Goal: Information Seeking & Learning: Learn about a topic

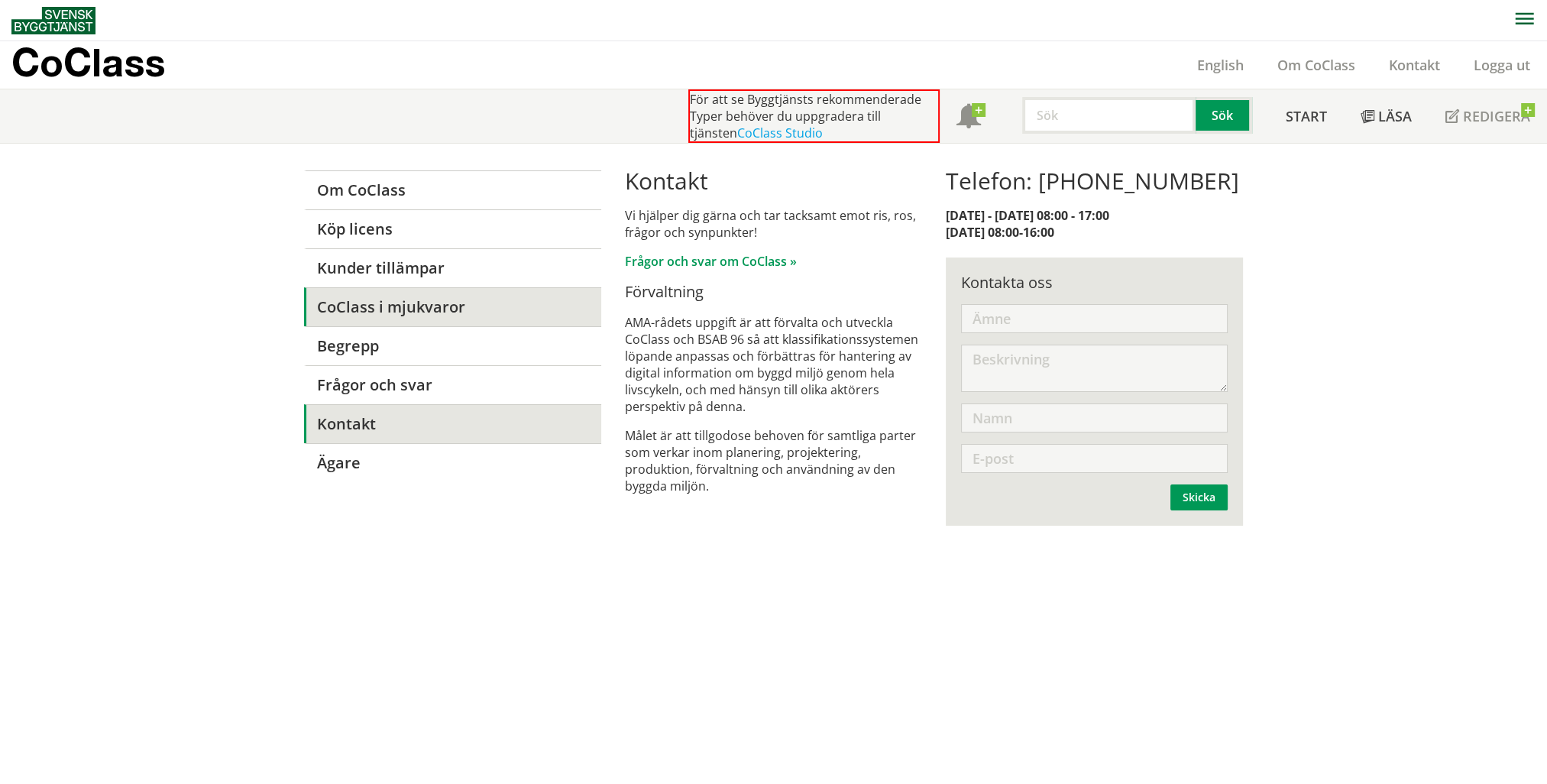
click at [428, 297] on link "CoClass i mjukvaror" at bounding box center [453, 307] width 297 height 39
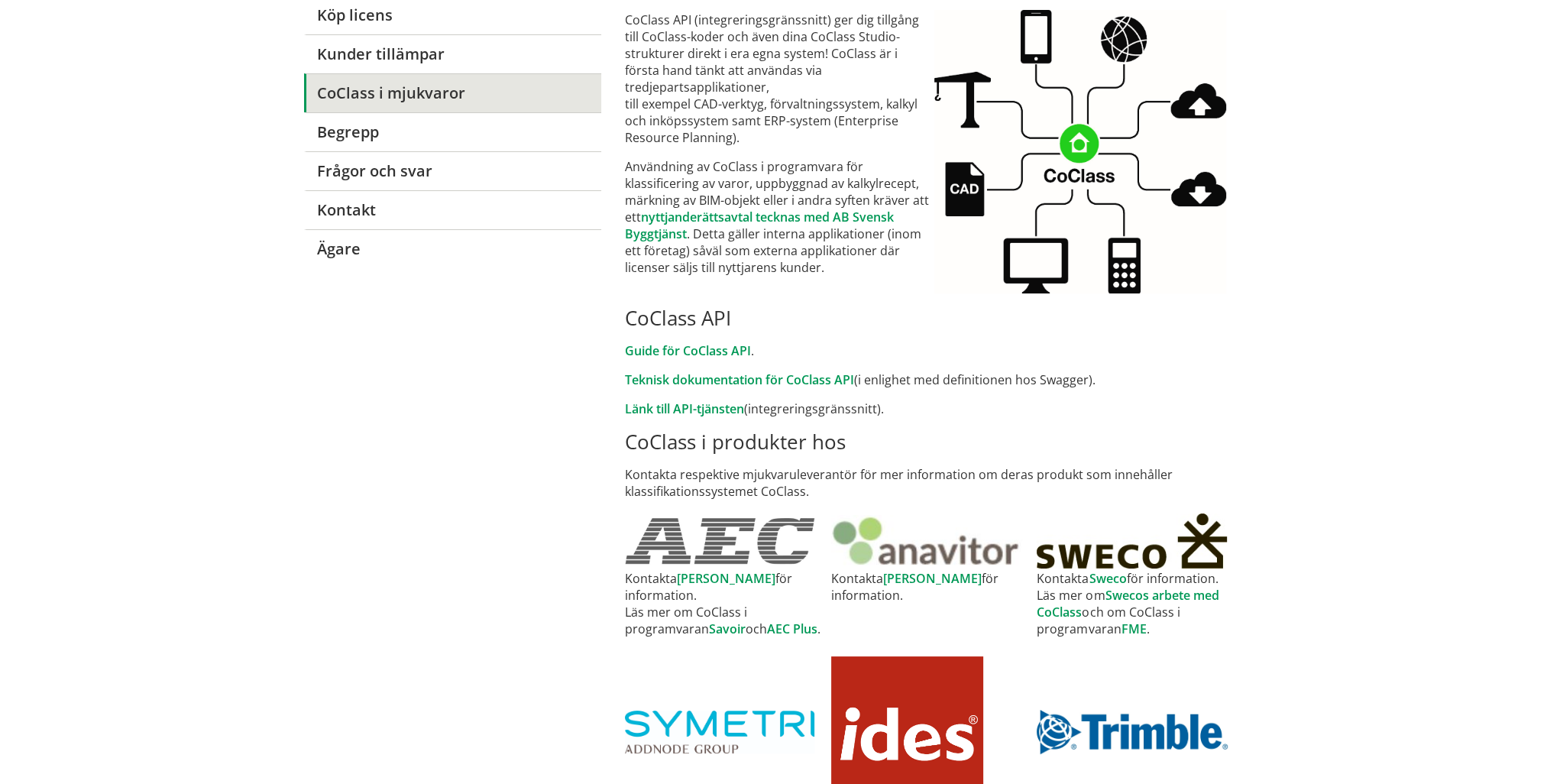
scroll to position [173, 0]
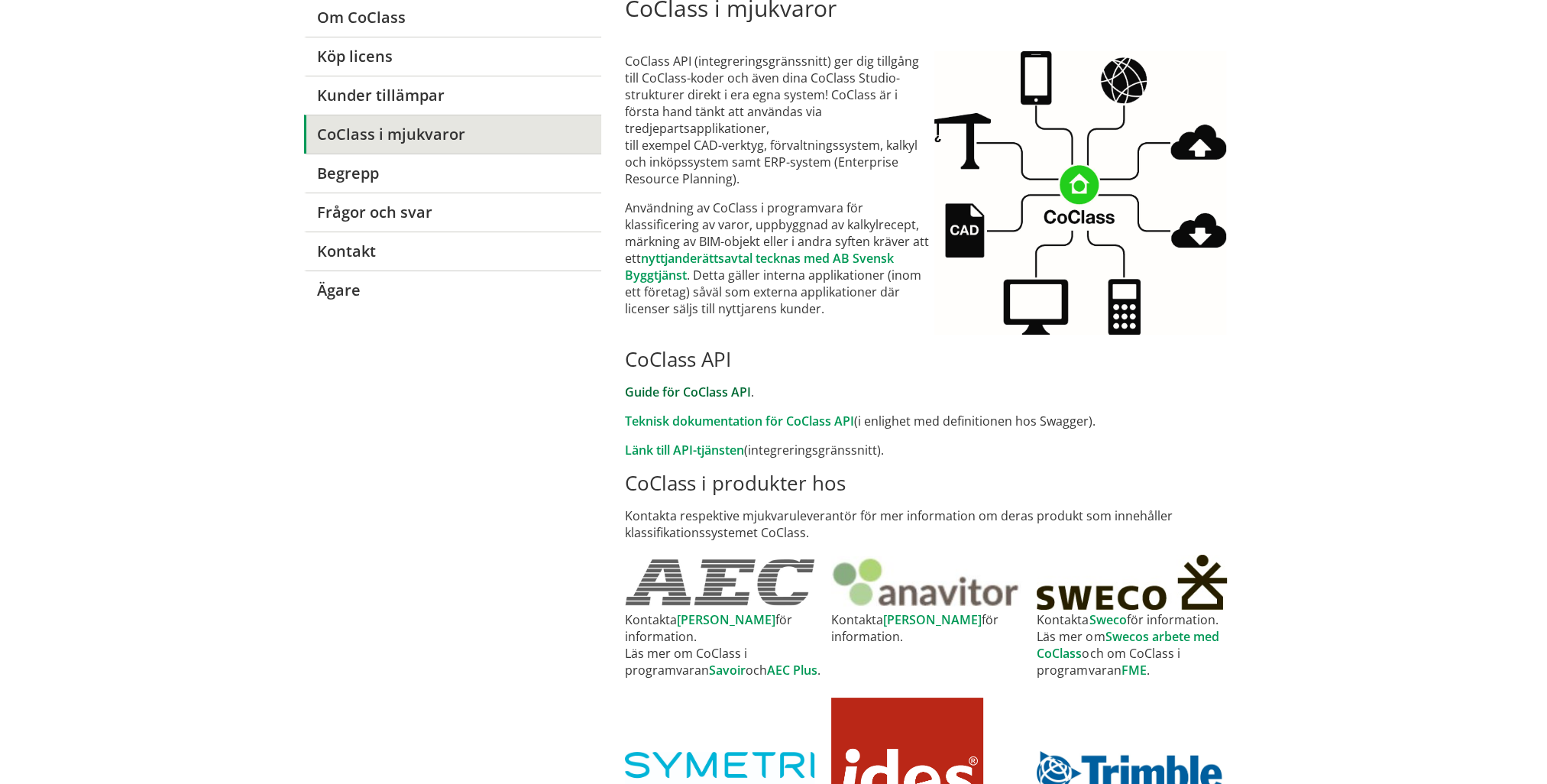
click at [682, 395] on link "Guide för CoClass API" at bounding box center [688, 392] width 126 height 17
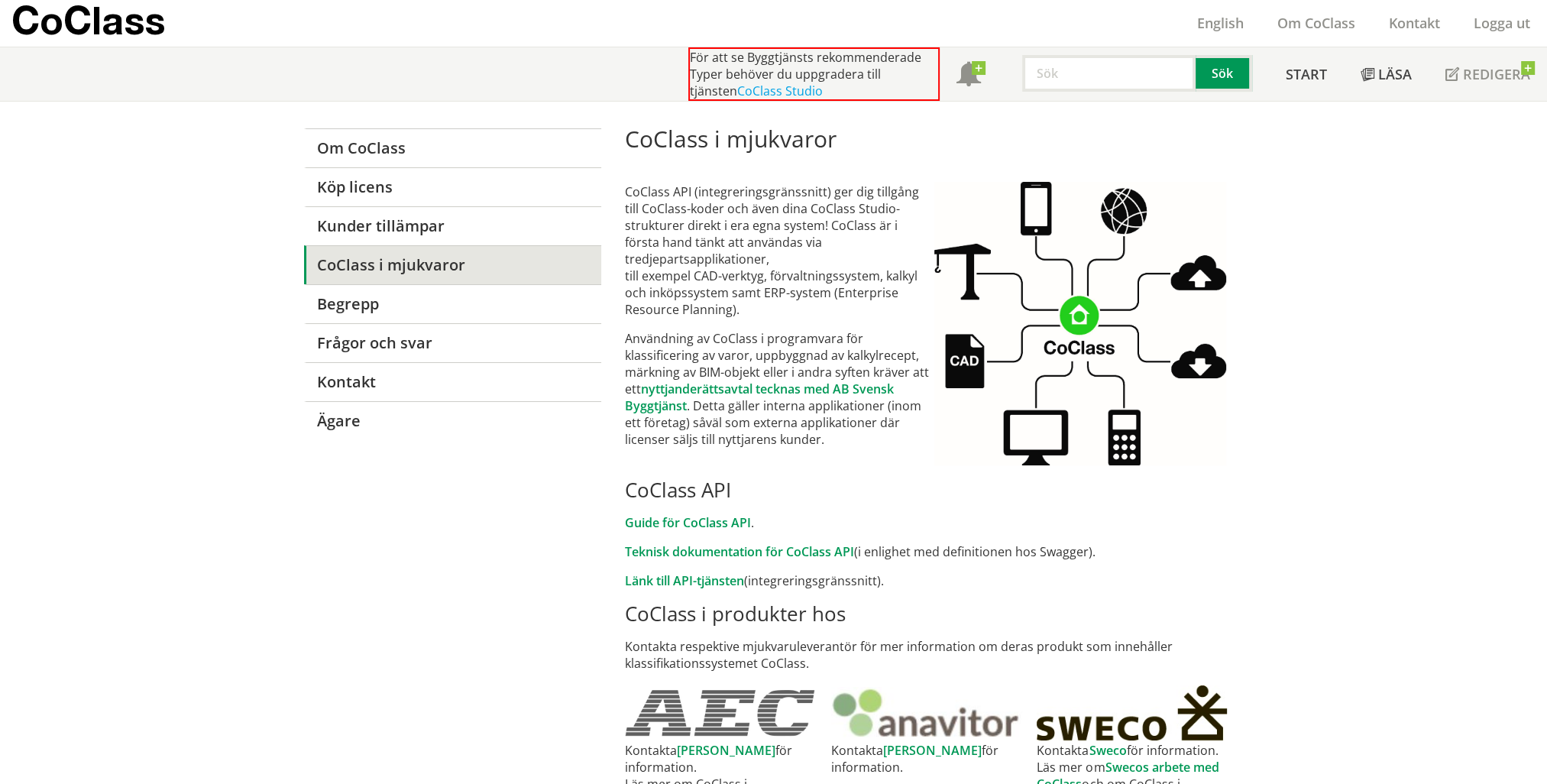
scroll to position [0, 0]
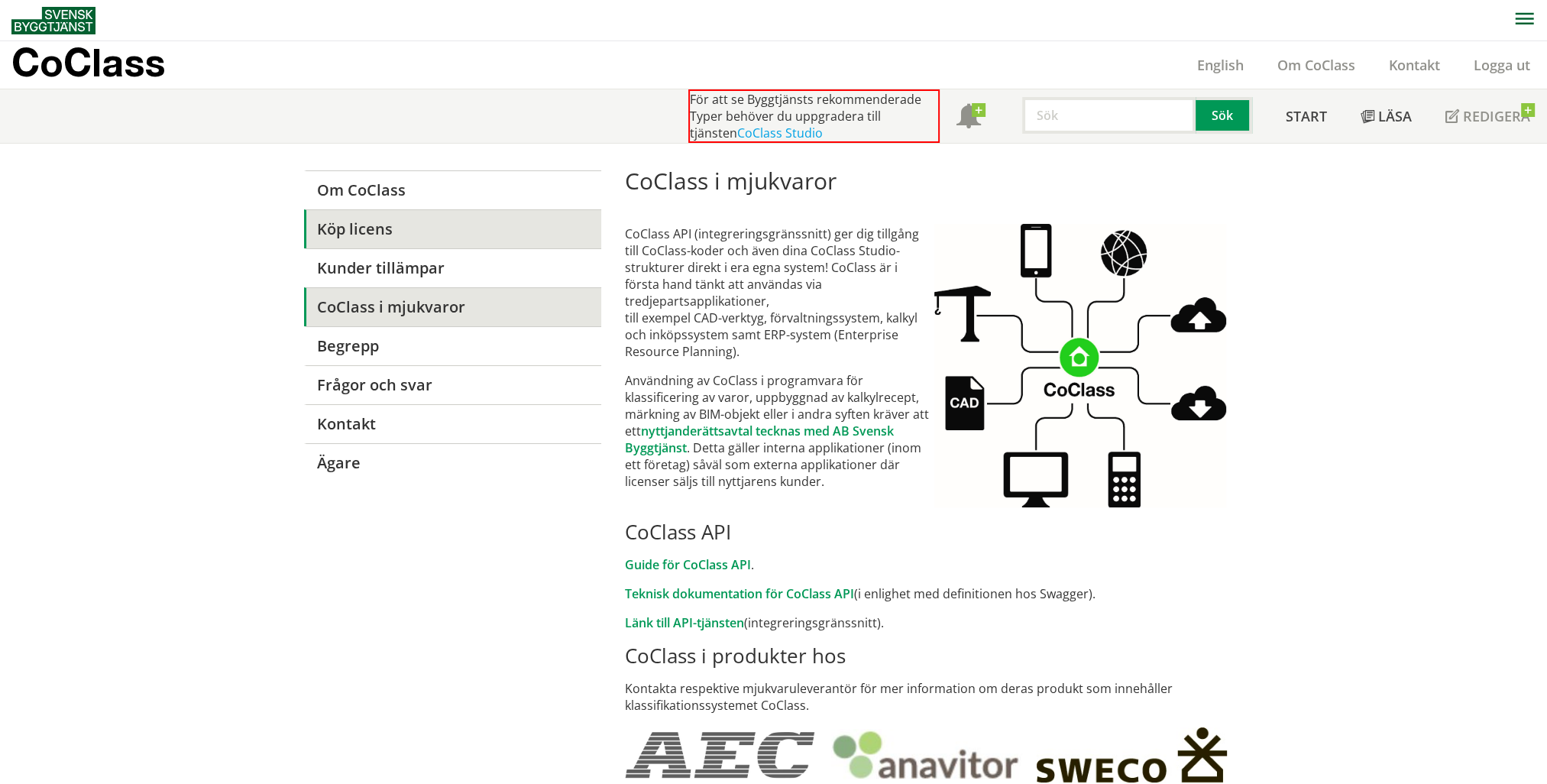
click at [378, 227] on link "Köp licens" at bounding box center [453, 229] width 297 height 39
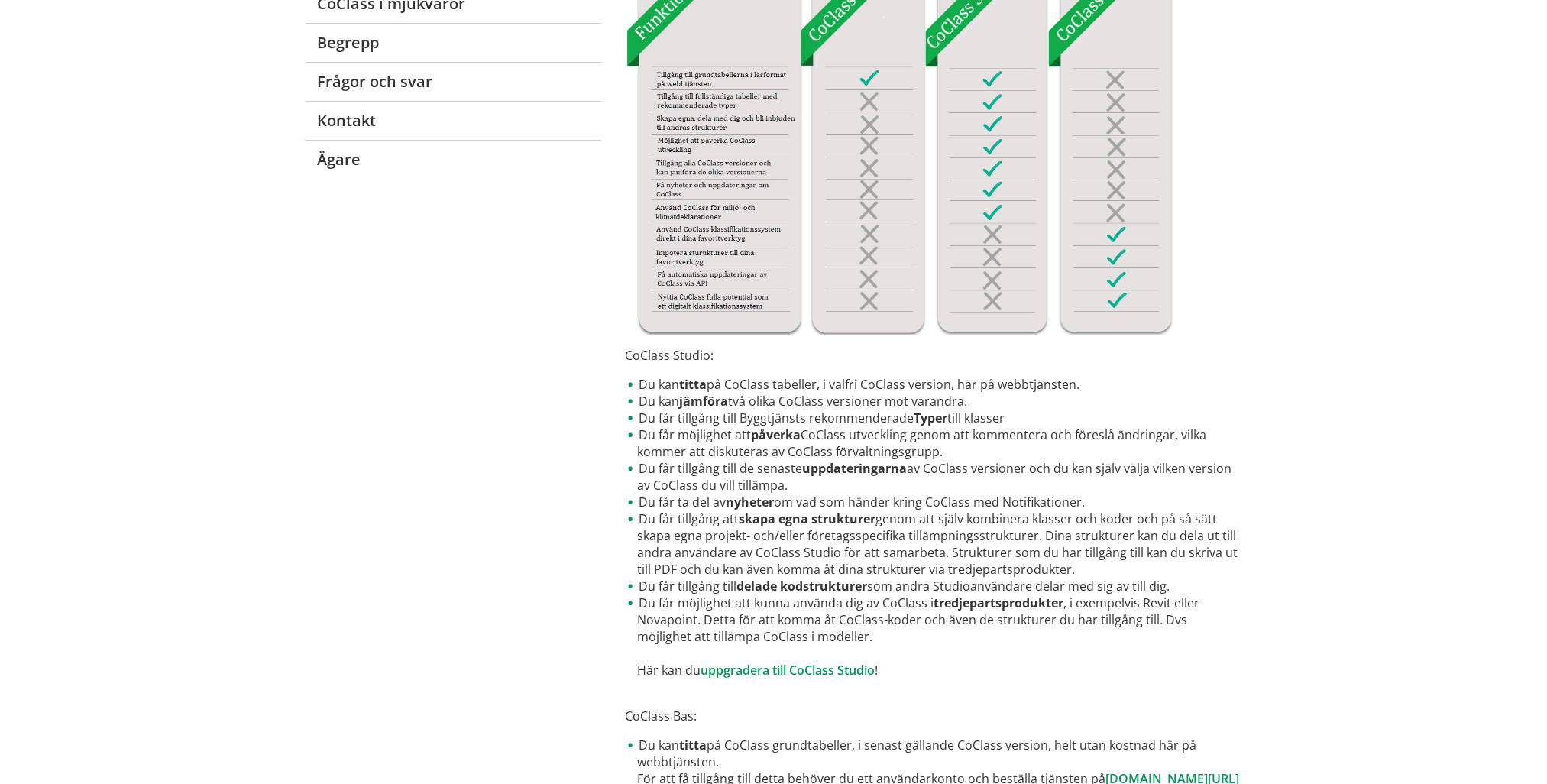
scroll to position [306, 0]
drag, startPoint x: 813, startPoint y: 376, endPoint x: 966, endPoint y: 383, distance: 153.2
click at [940, 383] on li "Du kan titta på CoClass tabeller, i valfri CoClass version, här på webbtjänsten." at bounding box center [933, 382] width 618 height 17
drag, startPoint x: 995, startPoint y: 383, endPoint x: 734, endPoint y: 380, distance: 261.0
click at [754, 380] on li "Du kan titta på CoClass tabeller, i valfri CoClass version, här på webbtjänsten." at bounding box center [933, 382] width 618 height 17
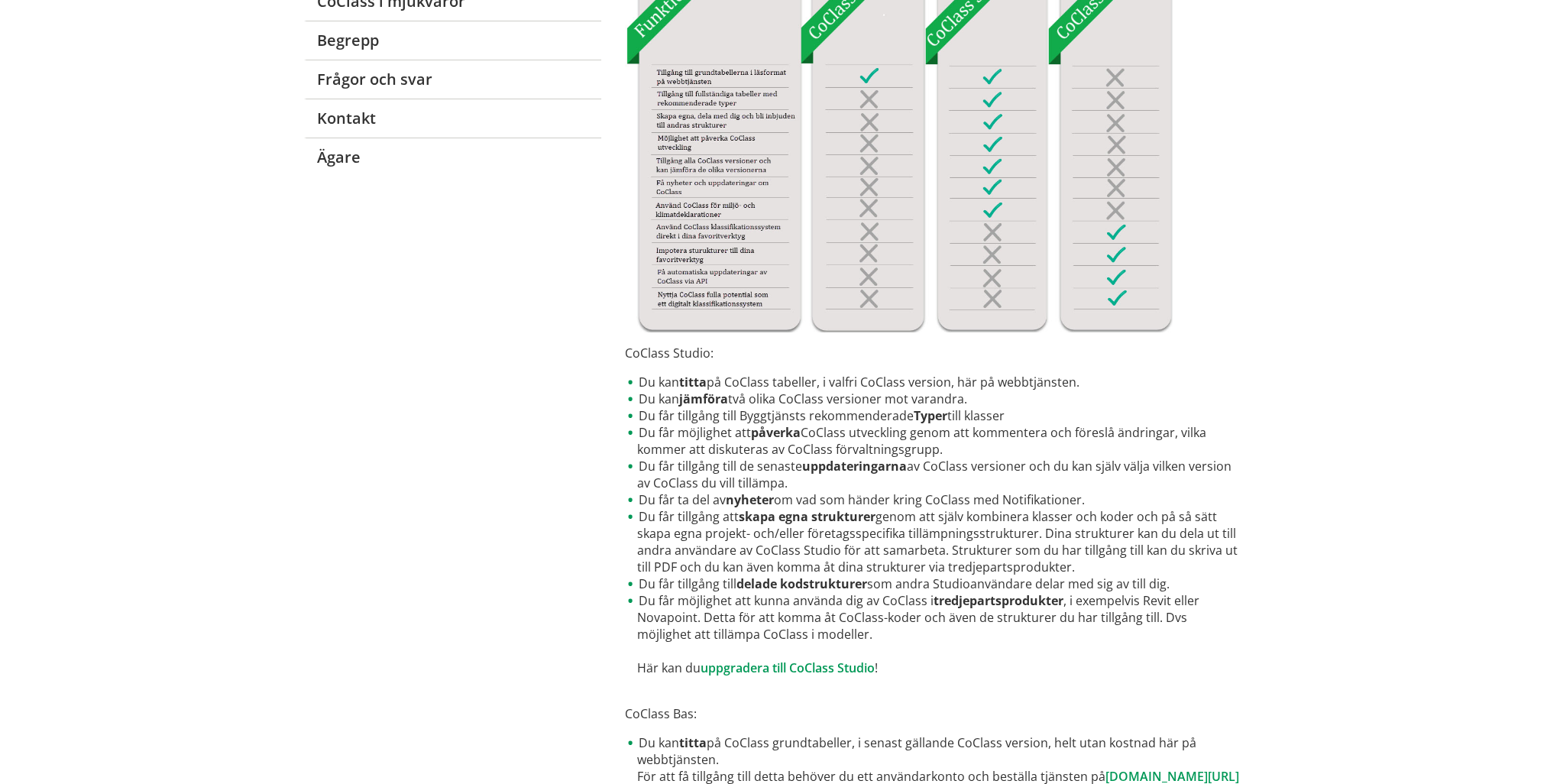
click at [666, 350] on p "CoClass Studio:" at bounding box center [933, 353] width 618 height 17
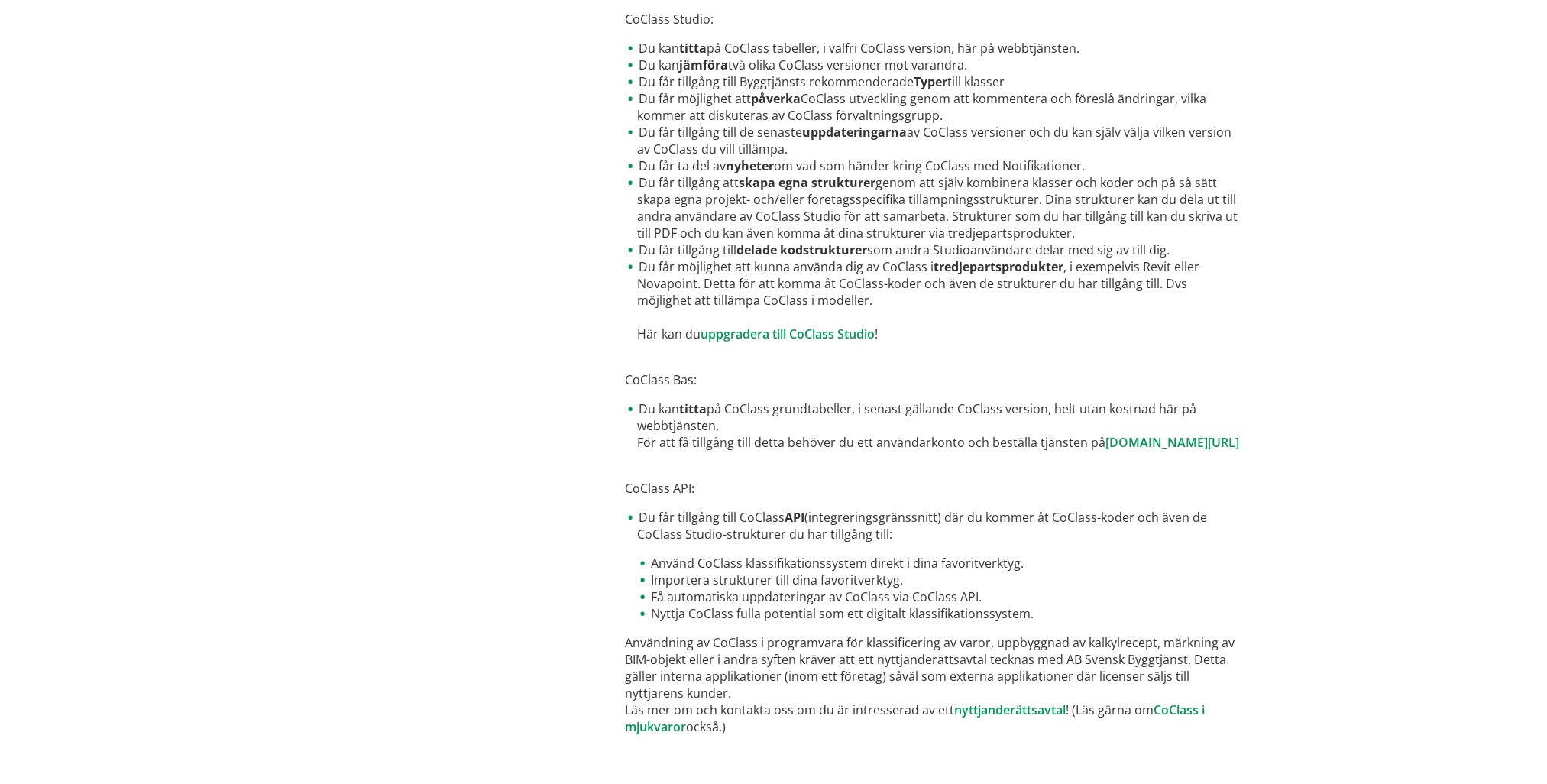
scroll to position [655, 0]
click at [1105, 441] on link "[DOMAIN_NAME][URL]" at bounding box center [1172, 442] width 134 height 17
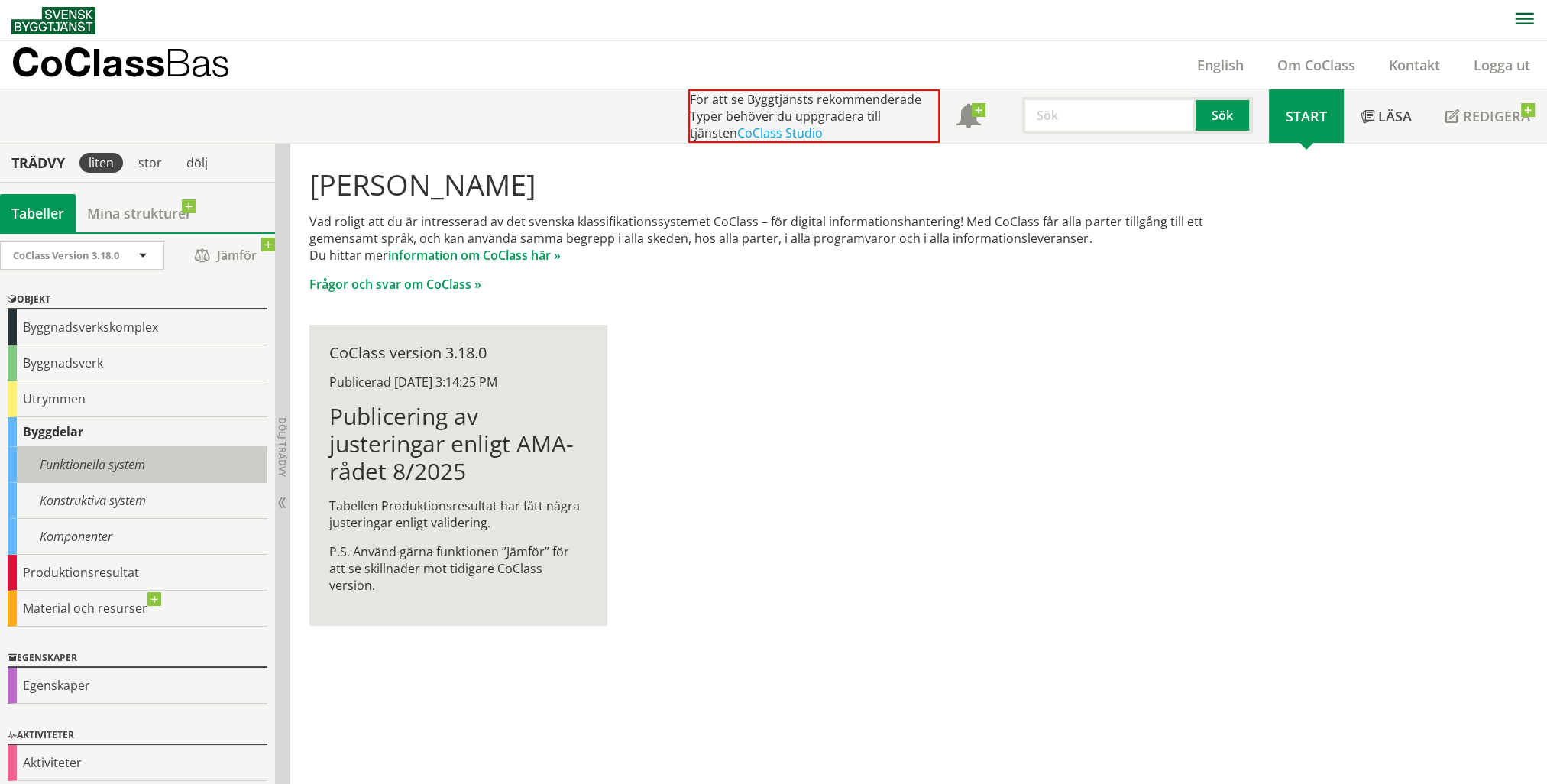
click at [98, 469] on div "Funktionella system" at bounding box center [137, 464] width 260 height 36
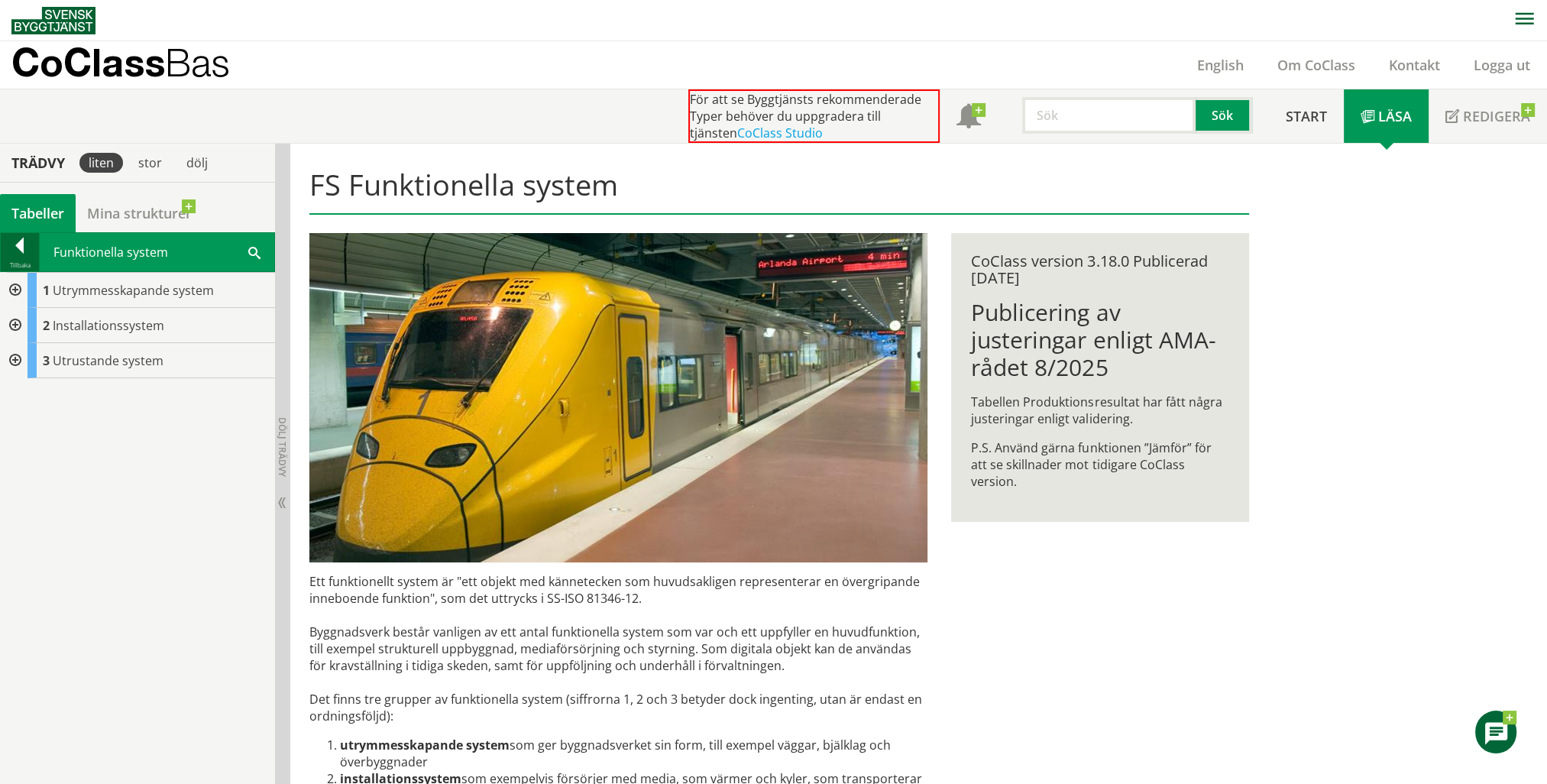
click at [30, 245] on div at bounding box center [20, 248] width 38 height 21
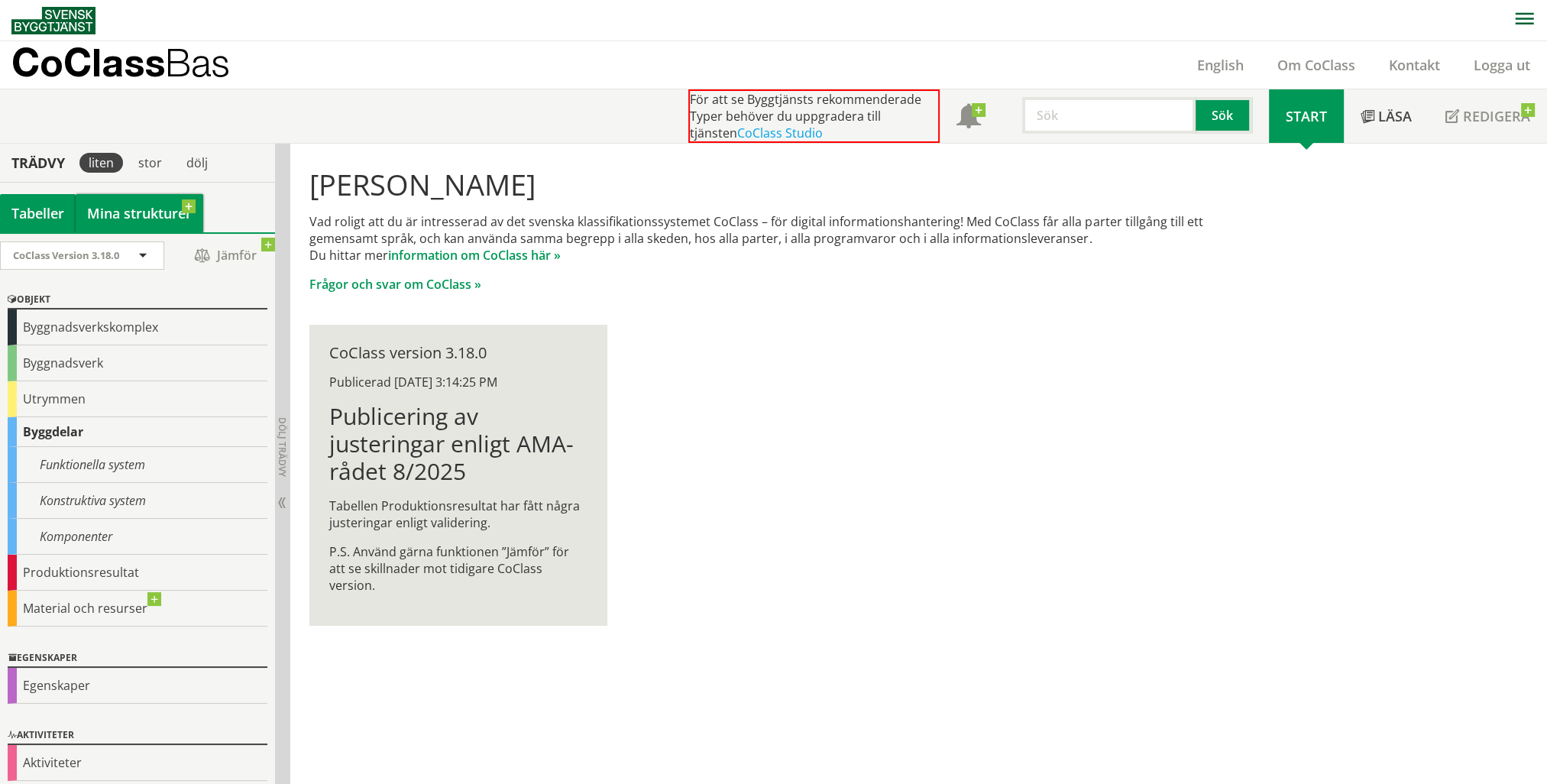
click at [148, 206] on link "Mina strukturer" at bounding box center [140, 213] width 128 height 38
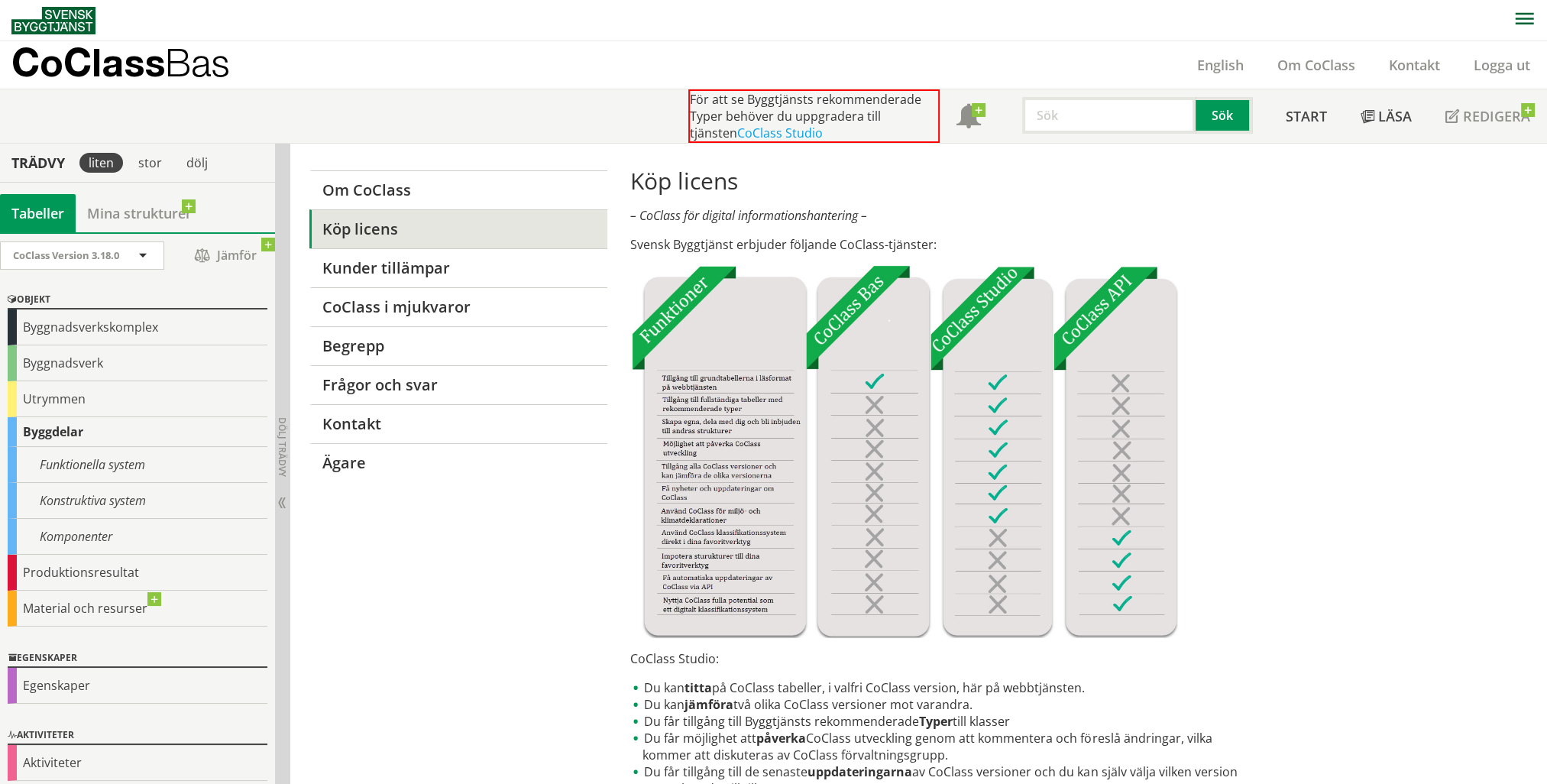
click at [40, 217] on div "Tabeller" at bounding box center [38, 213] width 76 height 38
click at [99, 251] on span "CoClass Version 3.18.0" at bounding box center [66, 255] width 107 height 14
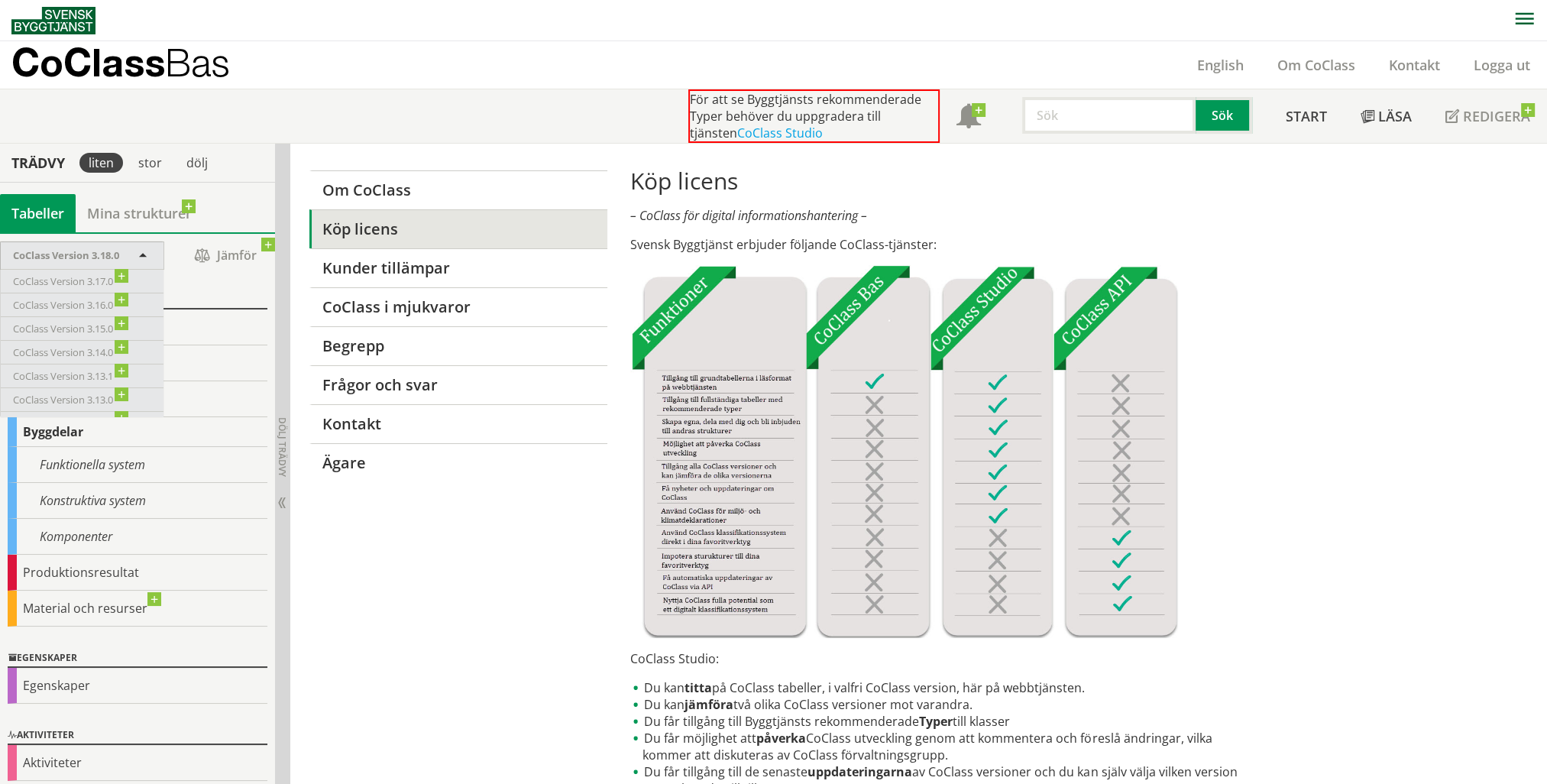
click at [99, 251] on span "CoClass Version 3.18.0" at bounding box center [66, 255] width 107 height 14
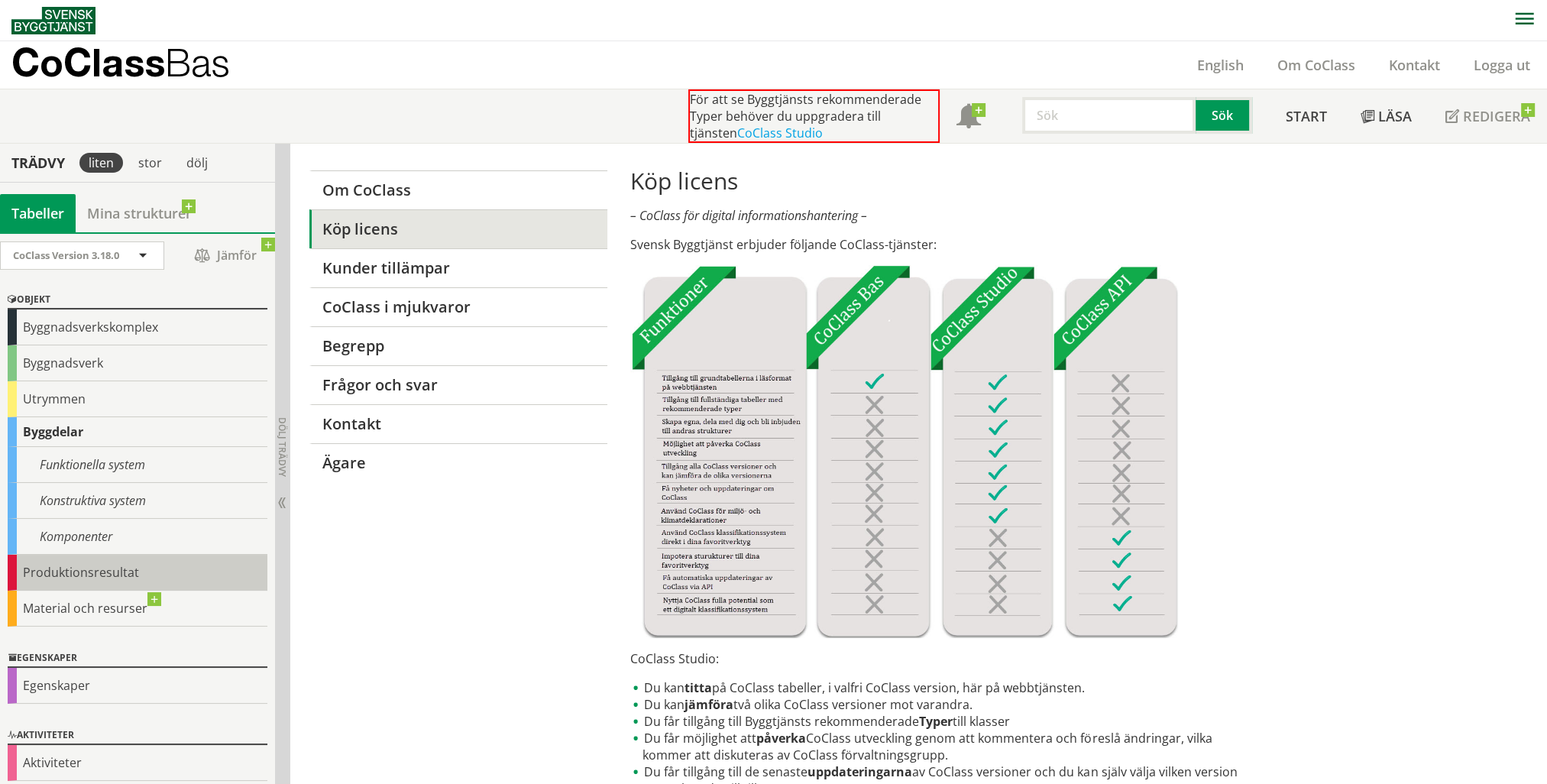
click at [95, 570] on div "Produktionsresultat" at bounding box center [137, 573] width 260 height 36
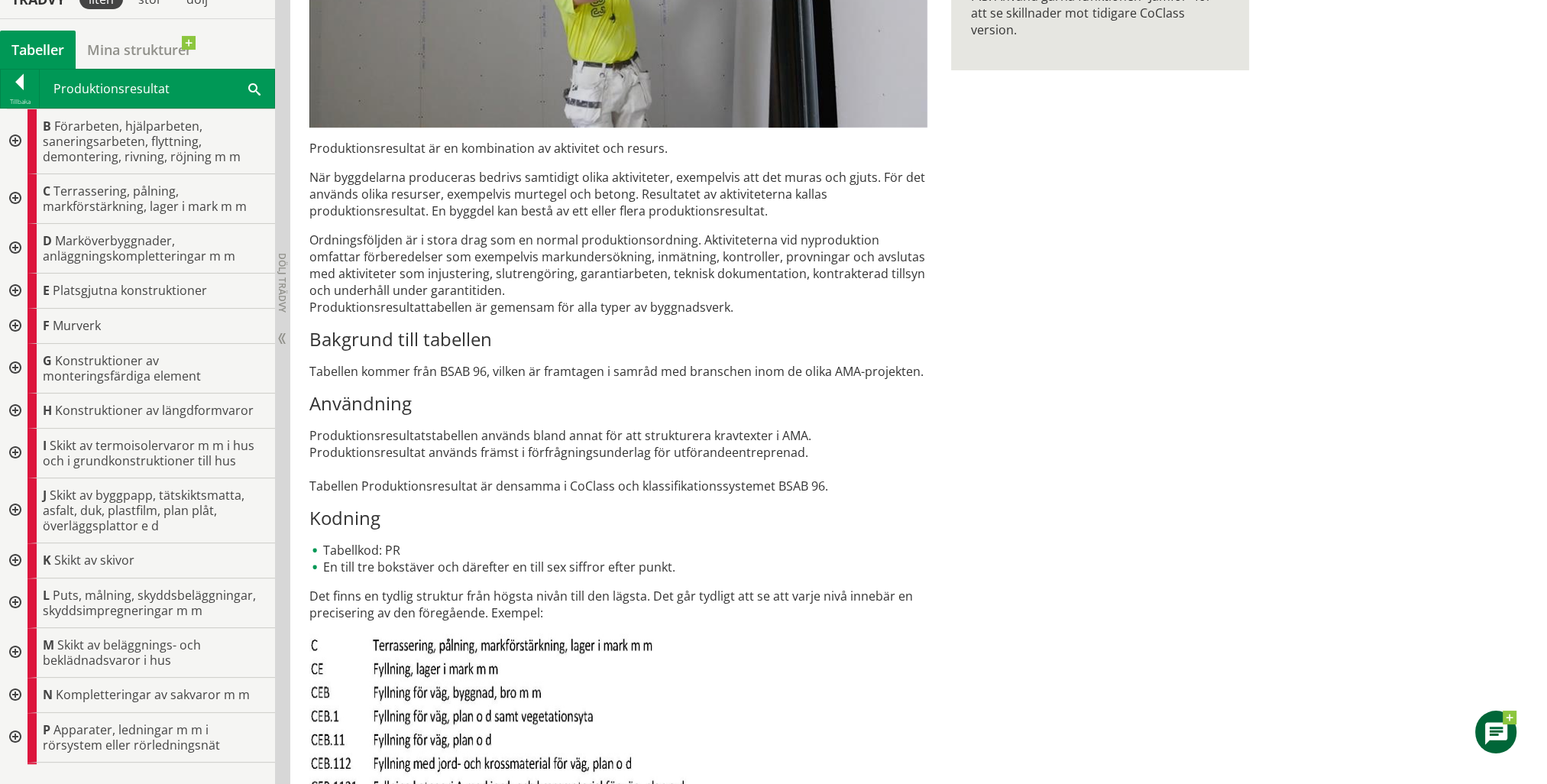
scroll to position [458, 0]
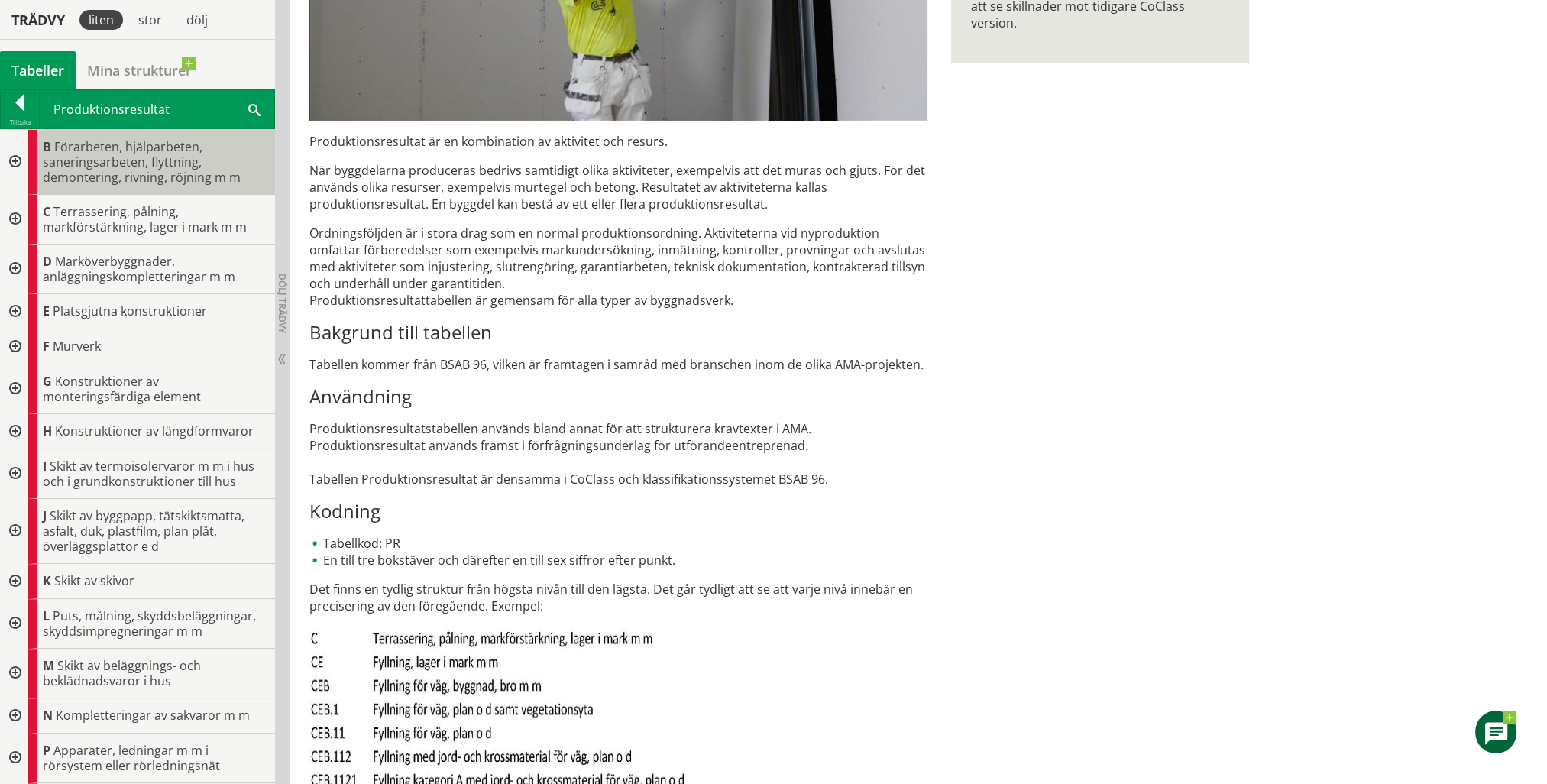
click at [142, 178] on span "Förarbeten, hjälparbeten, saneringsarbeten, flyttning, demontering, rivning, rö…" at bounding box center [141, 162] width 198 height 48
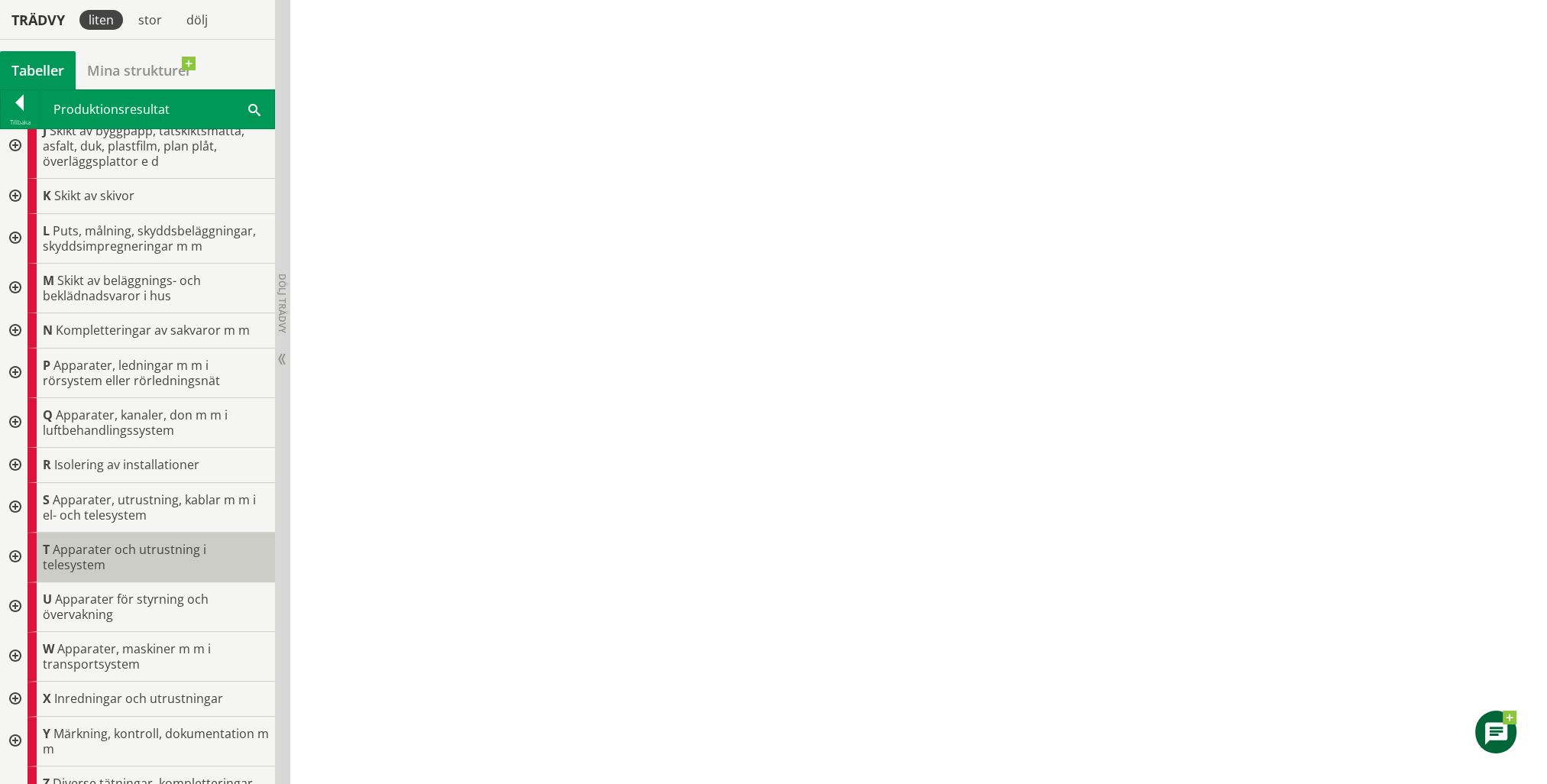
scroll to position [413, 0]
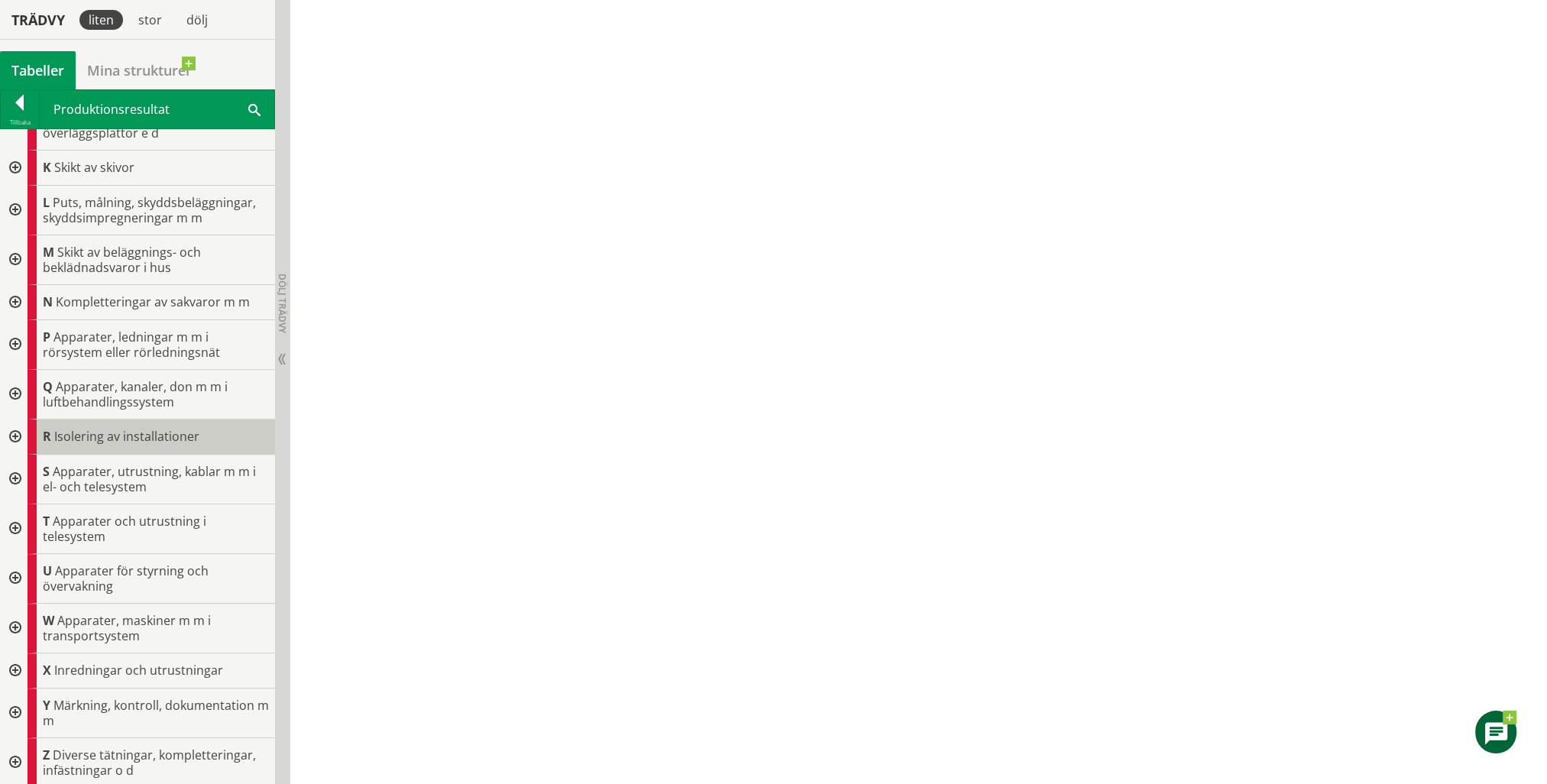
click at [120, 440] on span "Isolering av installationer" at bounding box center [127, 436] width 145 height 17
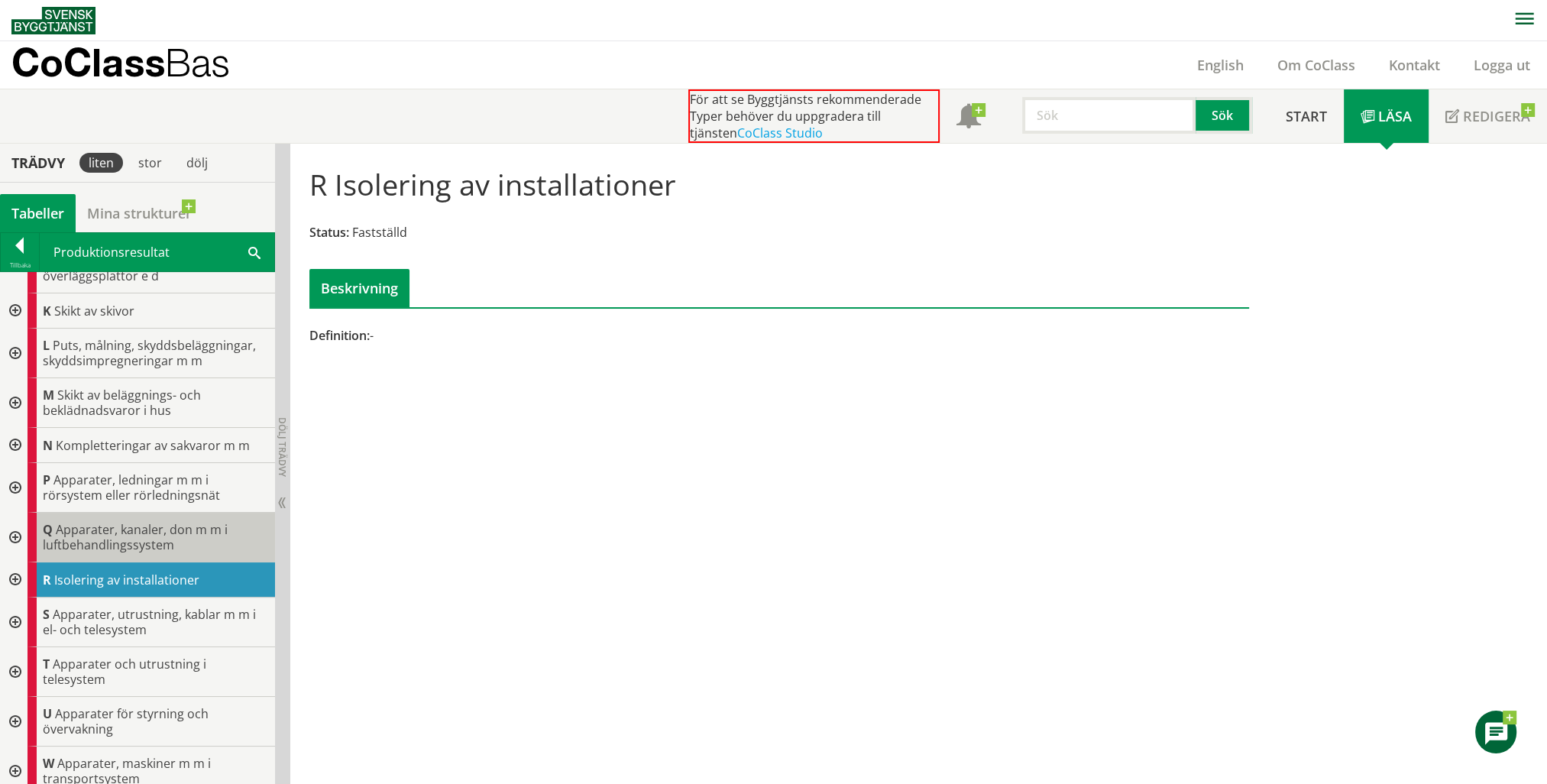
click at [165, 536] on span "Apparater, kanaler, don m m i luftbehandlingssystem" at bounding box center [135, 537] width 185 height 32
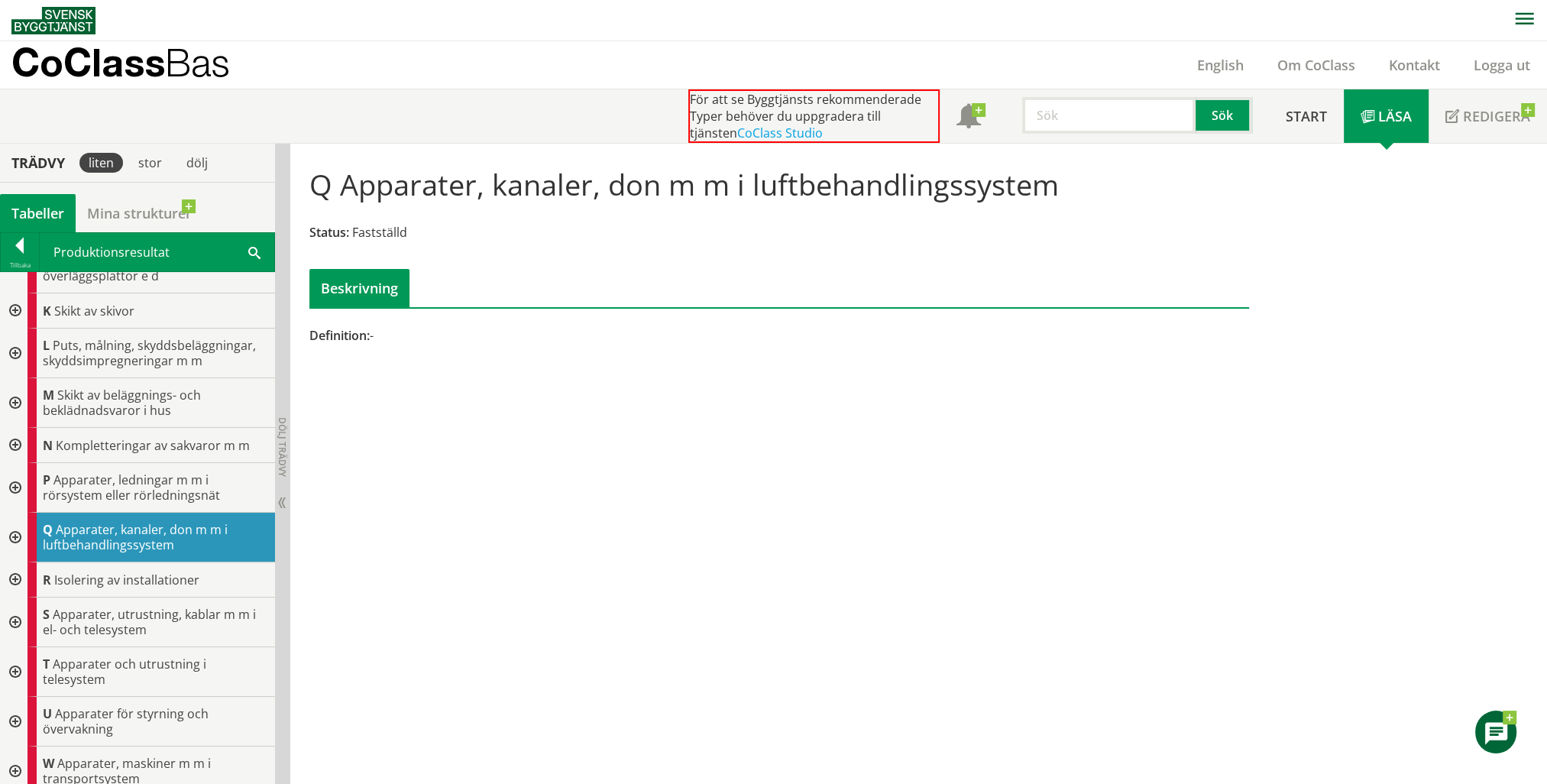
click at [14, 571] on div at bounding box center [14, 579] width 27 height 35
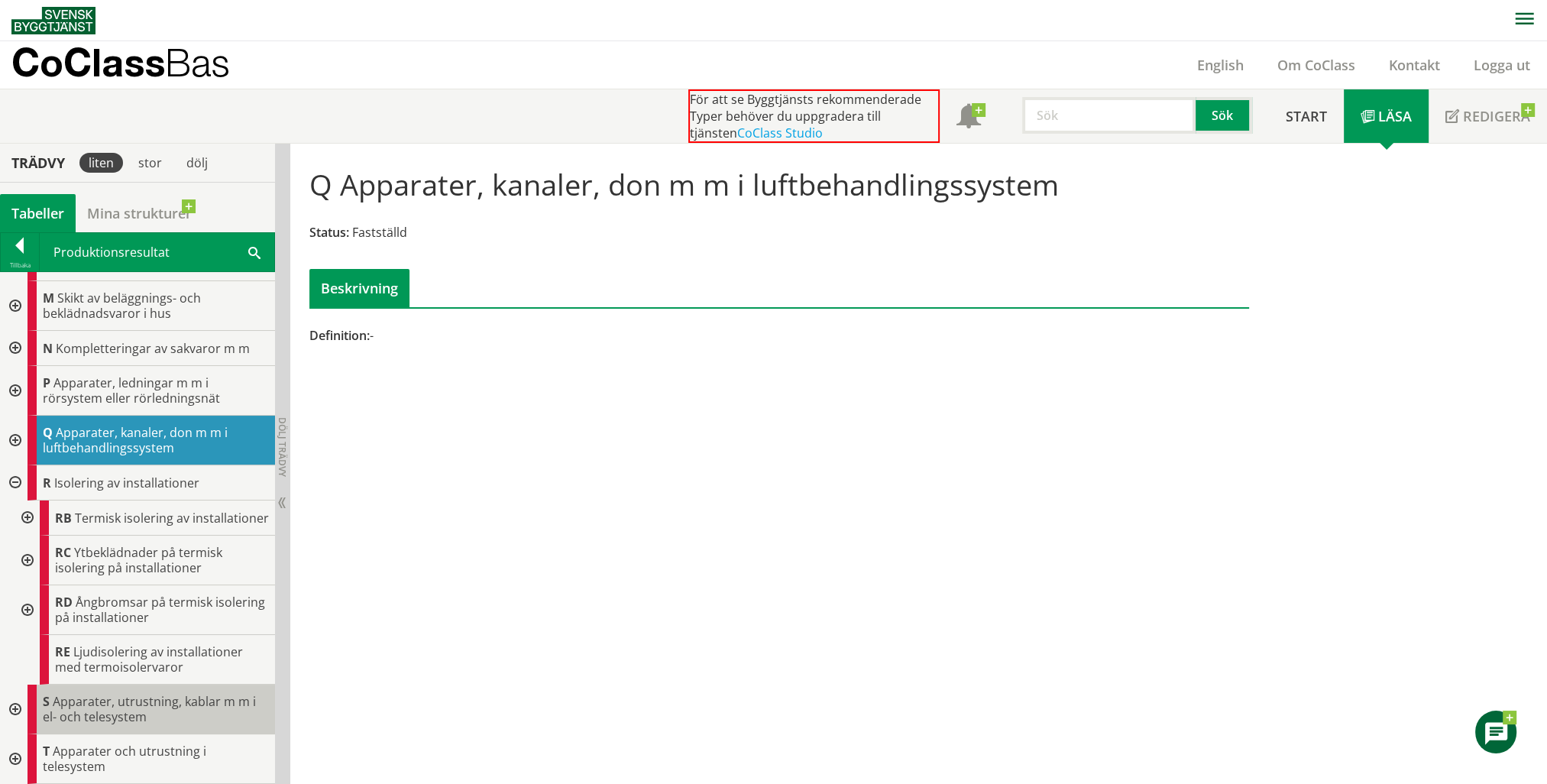
scroll to position [643, 0]
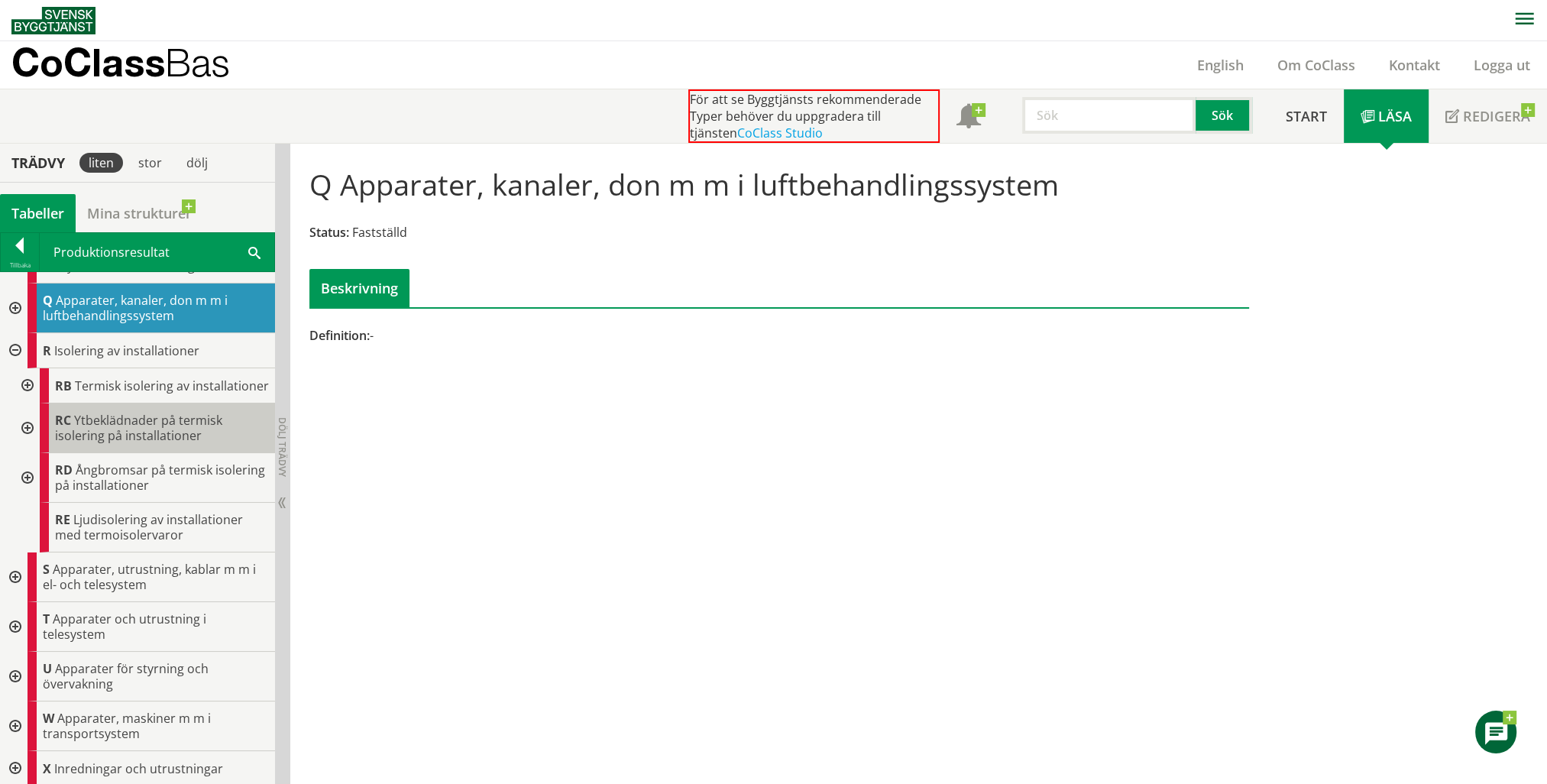
click at [162, 442] on span "Ytbeklädnader på termisk isolering på installationer" at bounding box center [139, 428] width 167 height 32
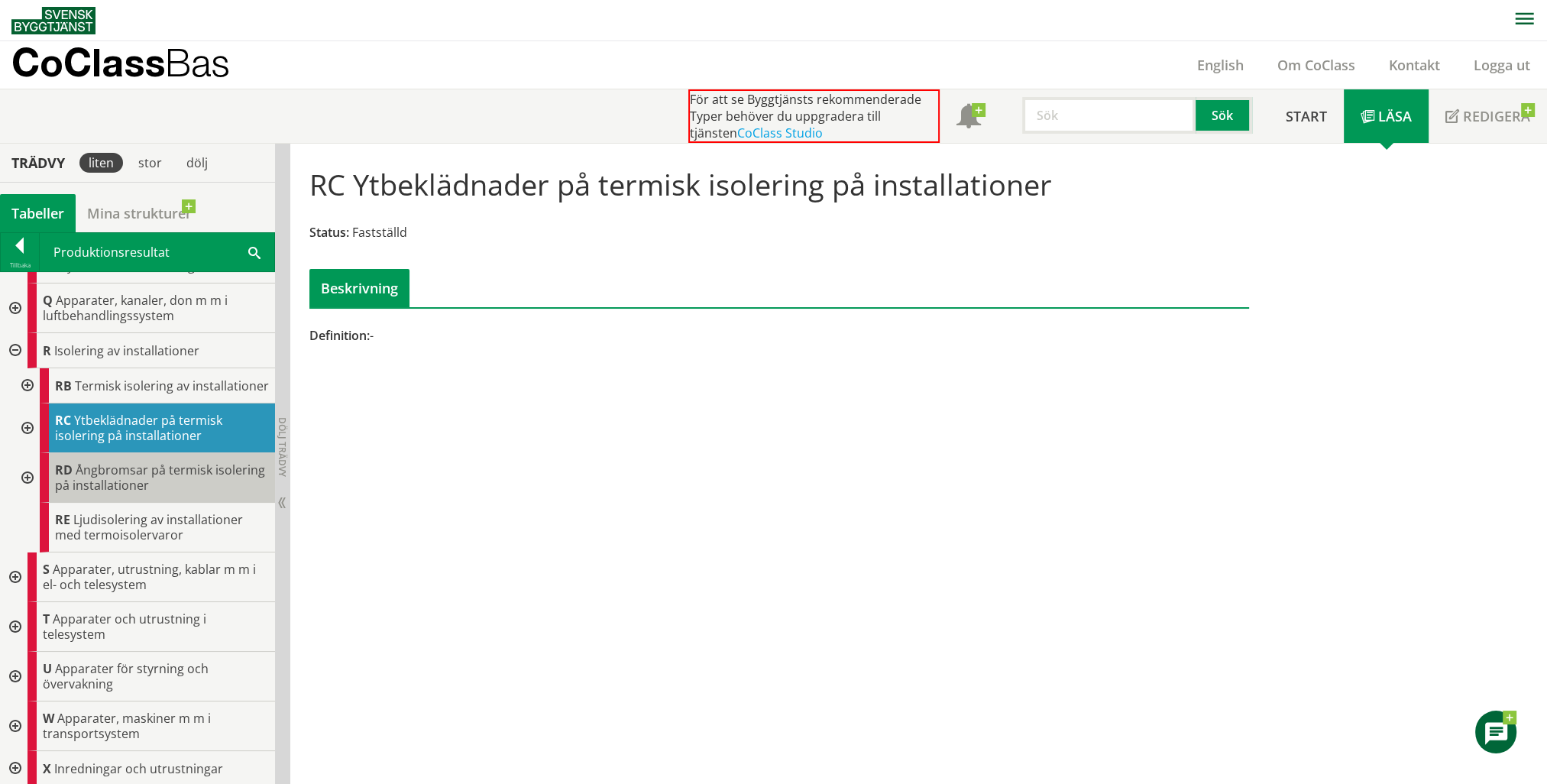
click at [141, 487] on span "Ångbromsar på termisk isolering på installationer" at bounding box center [160, 477] width 211 height 32
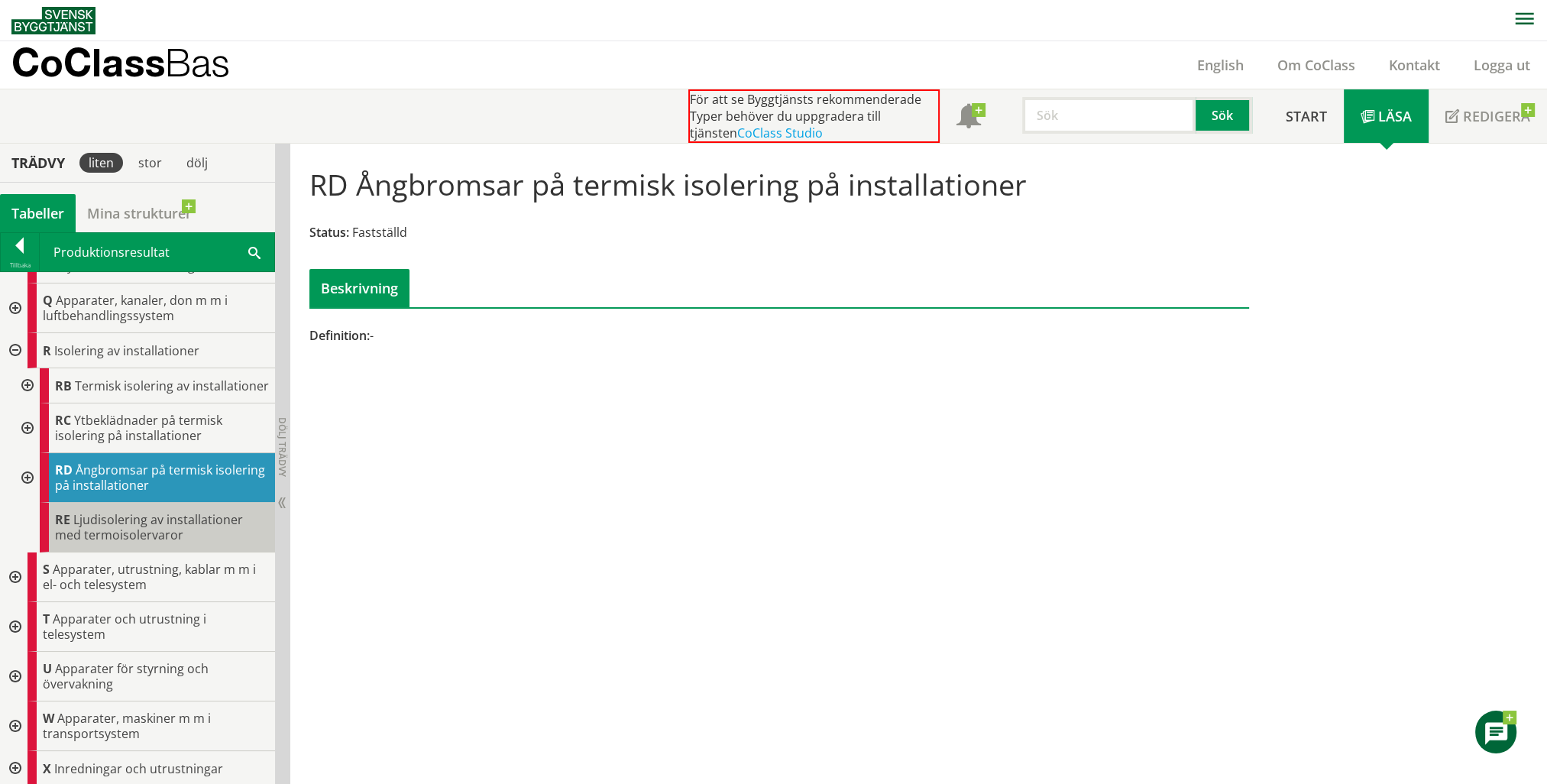
click at [137, 533] on span "Ljudisolering av installationer med termoisolervaror" at bounding box center [149, 527] width 188 height 32
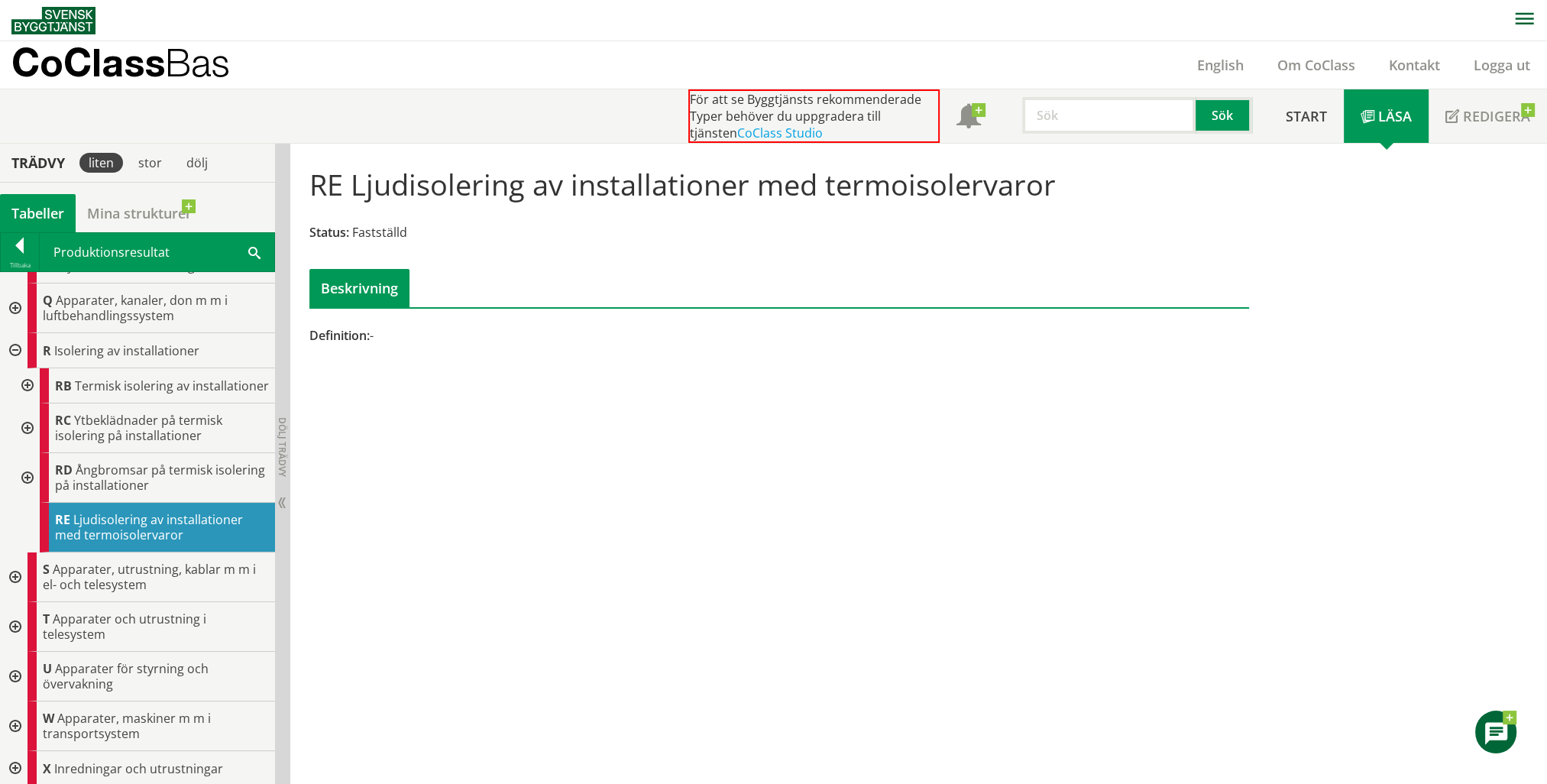
click at [24, 490] on div at bounding box center [26, 478] width 27 height 49
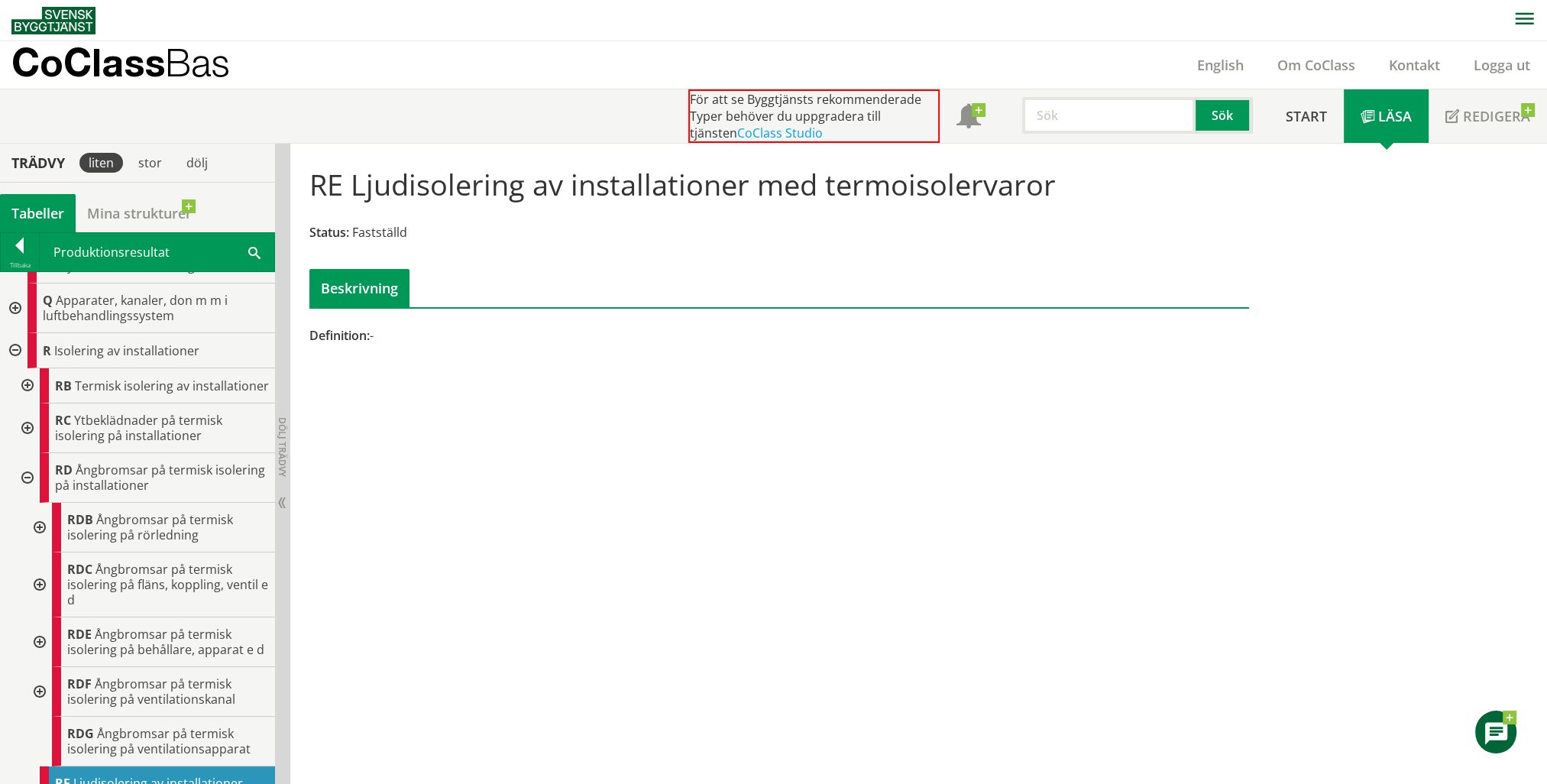
click at [26, 491] on div at bounding box center [26, 478] width 27 height 49
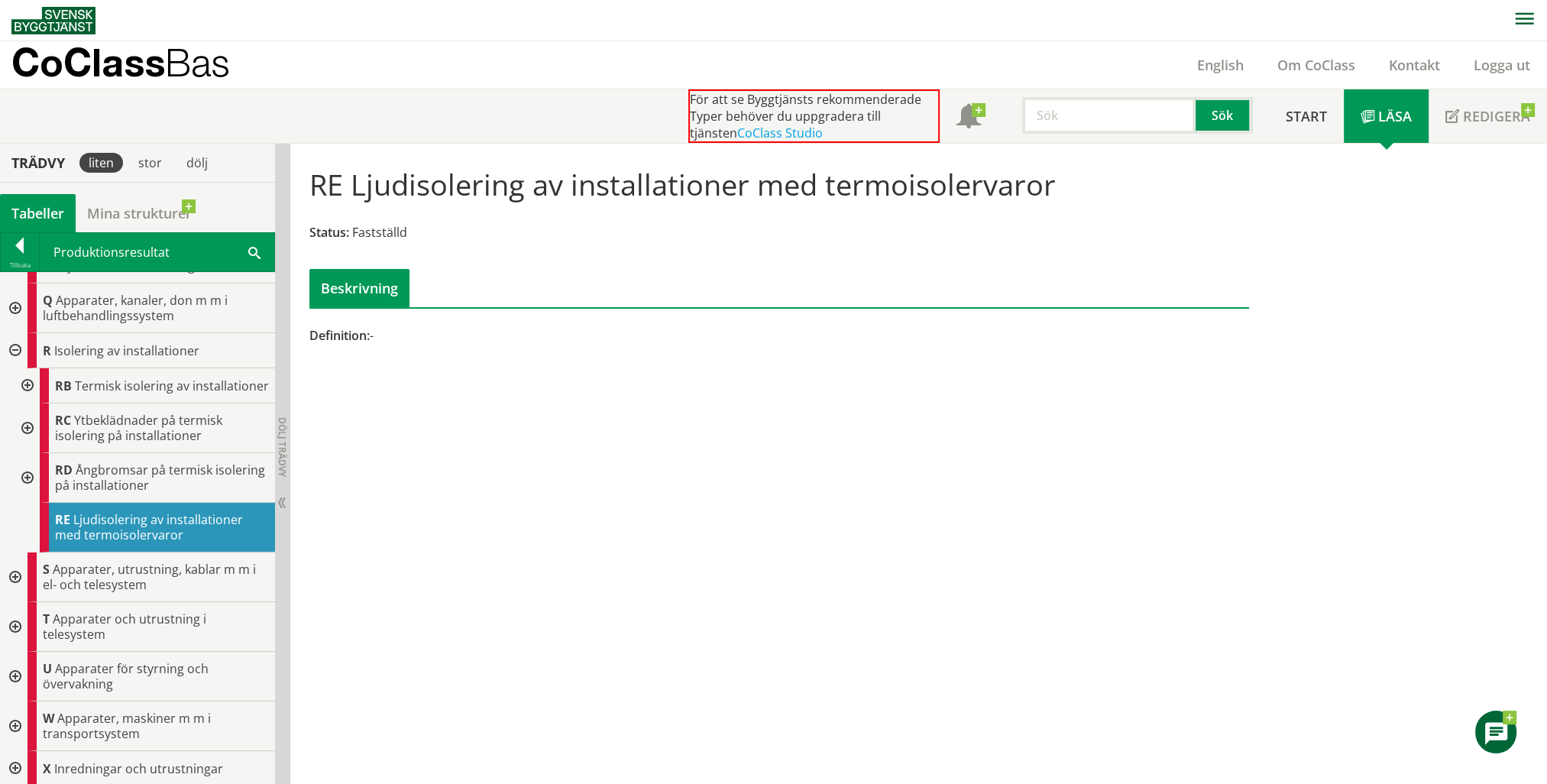
click at [18, 348] on div at bounding box center [14, 350] width 27 height 35
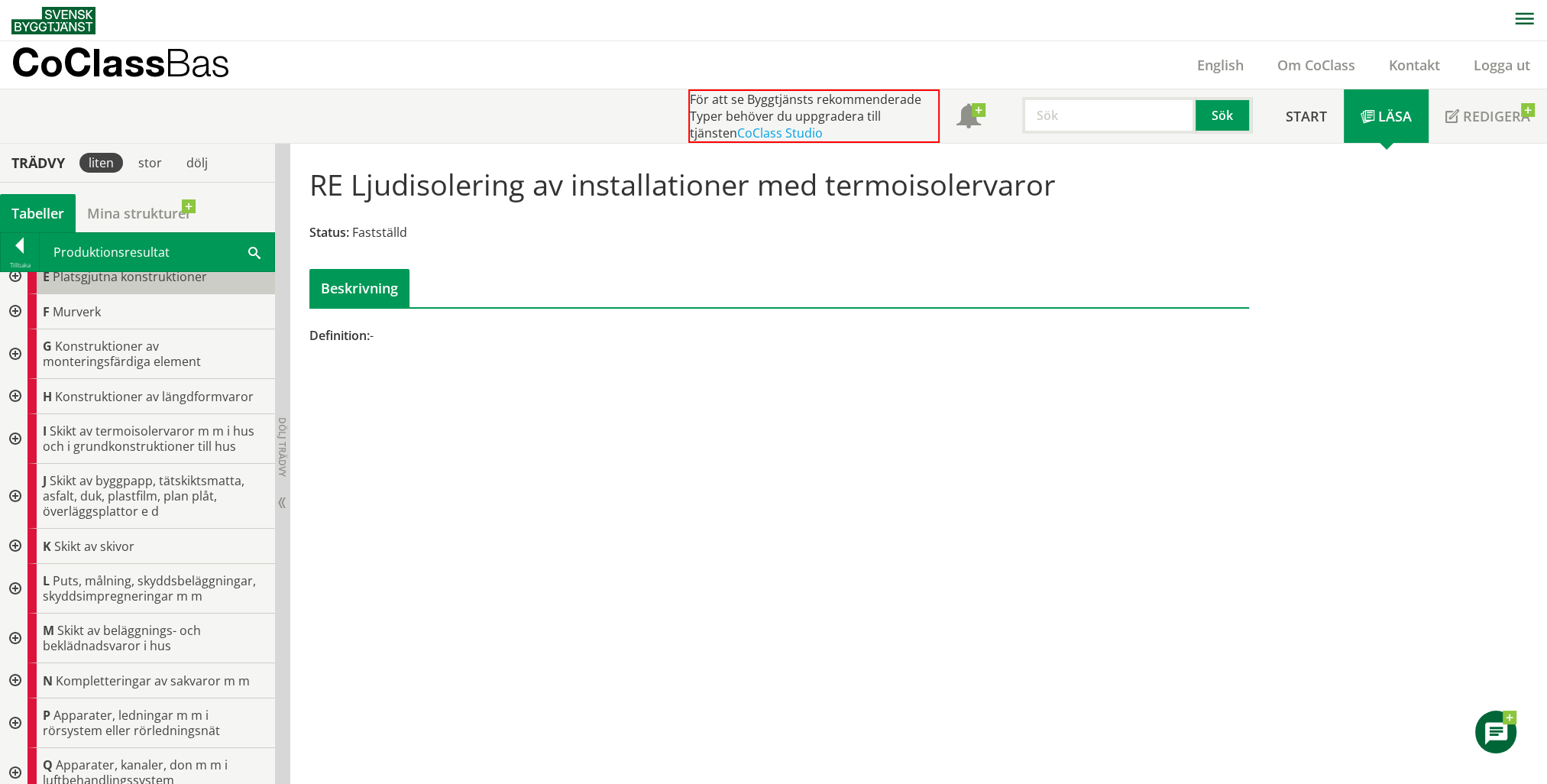
scroll to position [174, 0]
click at [20, 239] on div at bounding box center [20, 248] width 38 height 21
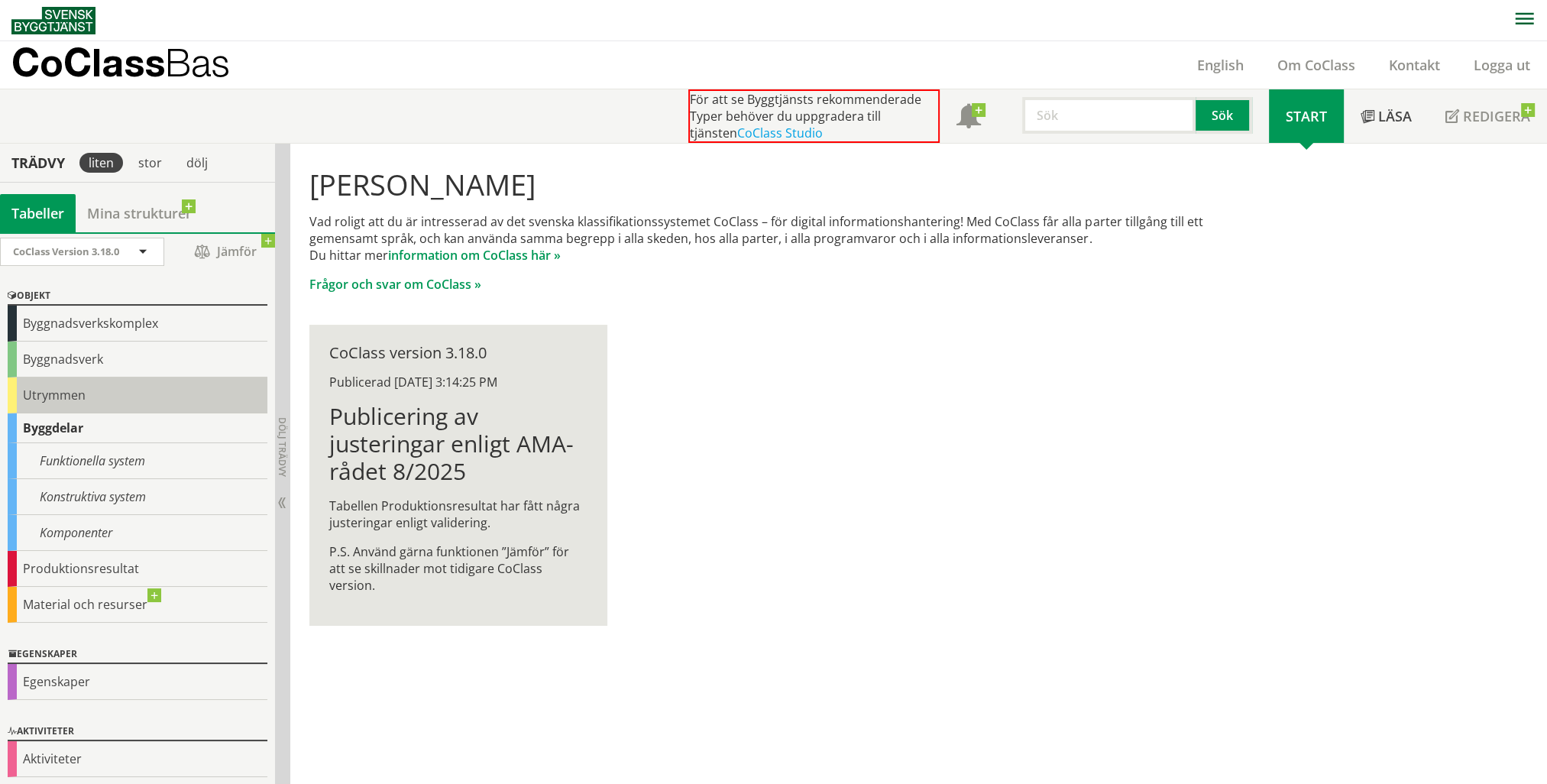
scroll to position [4, 0]
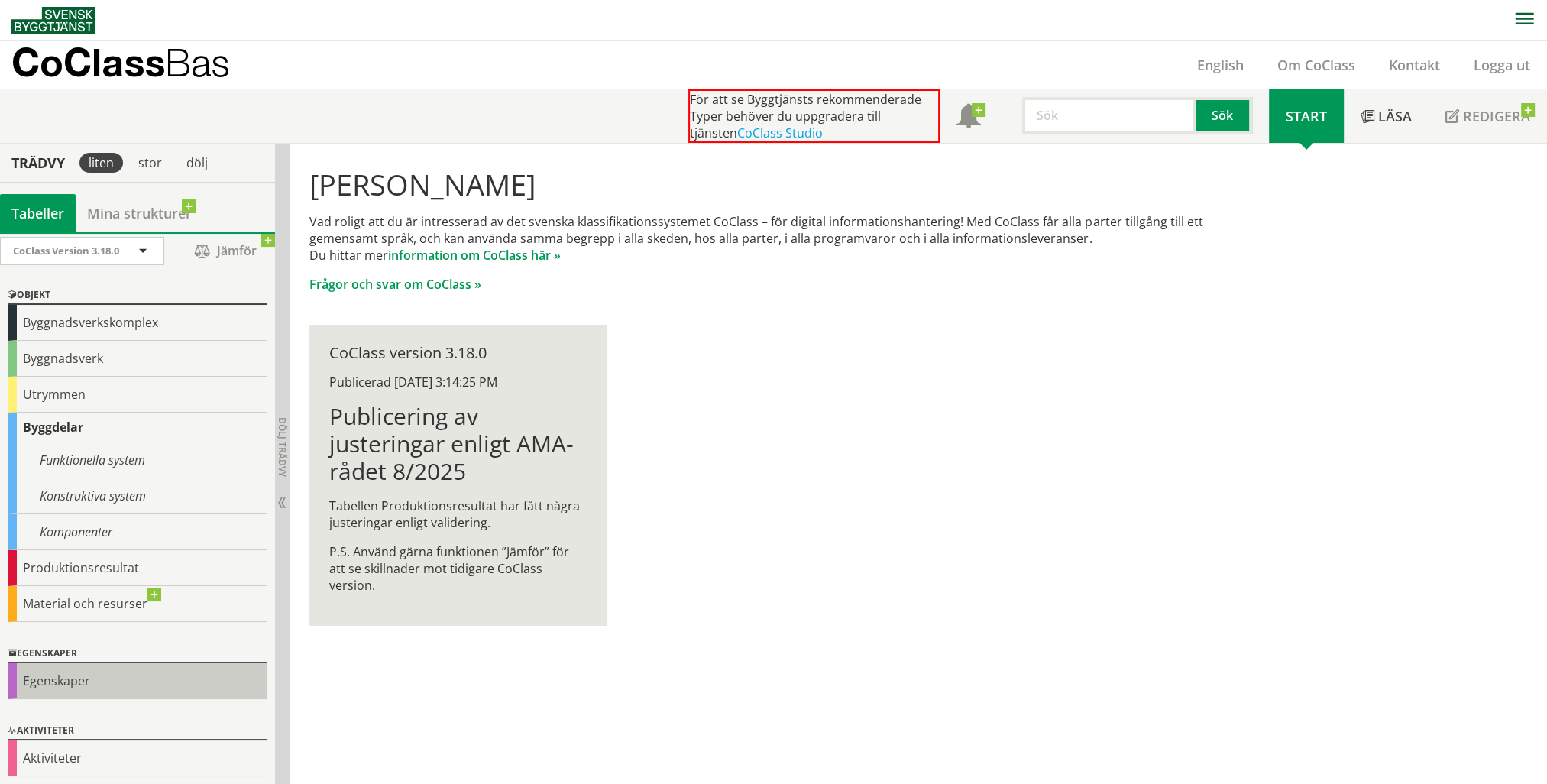
click at [70, 683] on div "Egenskaper" at bounding box center [137, 681] width 260 height 36
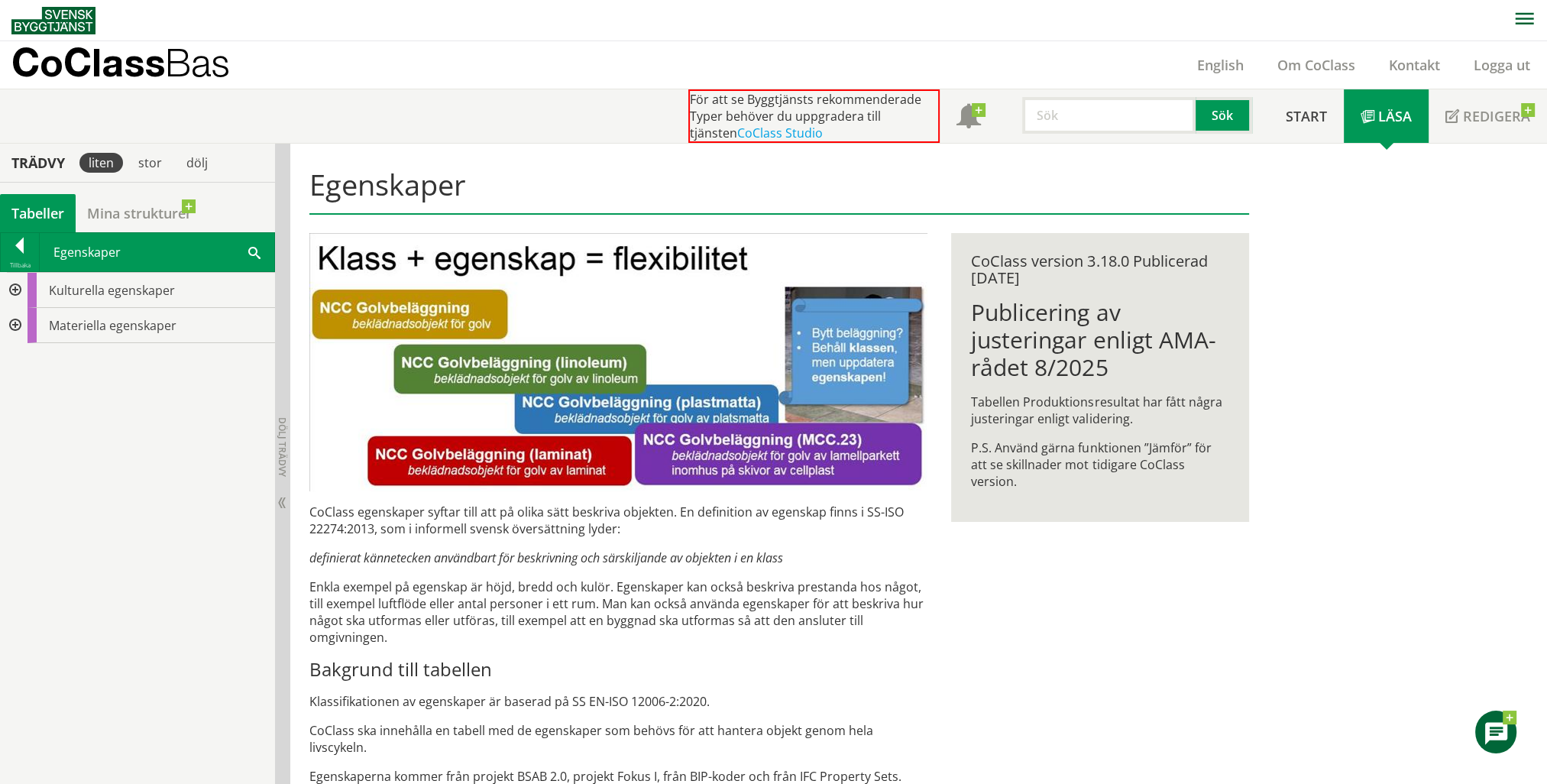
drag, startPoint x: 1015, startPoint y: 315, endPoint x: 1051, endPoint y: 436, distance: 126.2
click at [1051, 395] on div "Publicering av justeringar enligt AMA-rådet 8/2025 Tabellen Produktionsresultat…" at bounding box center [1100, 394] width 257 height 191
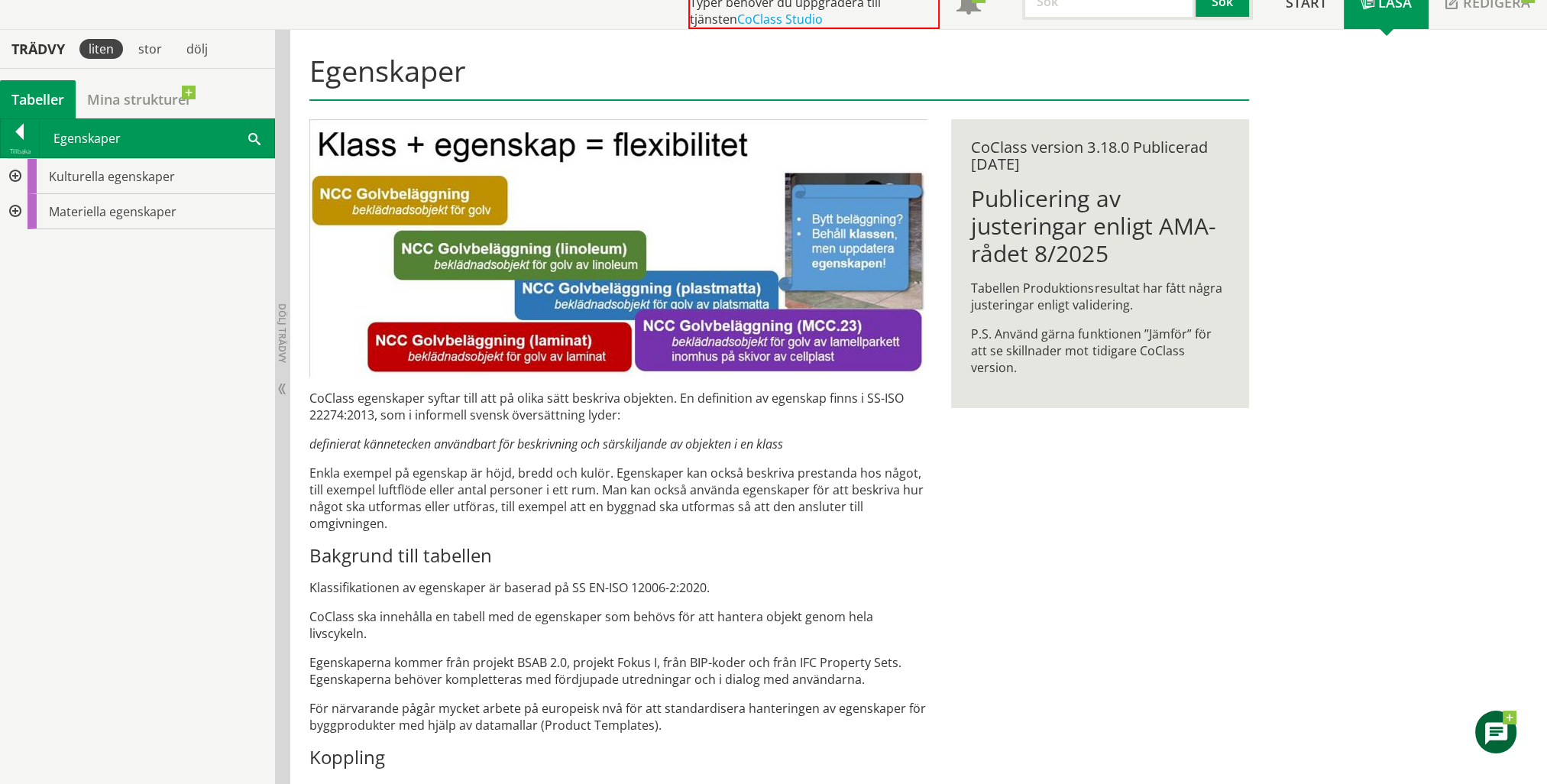
scroll to position [153, 0]
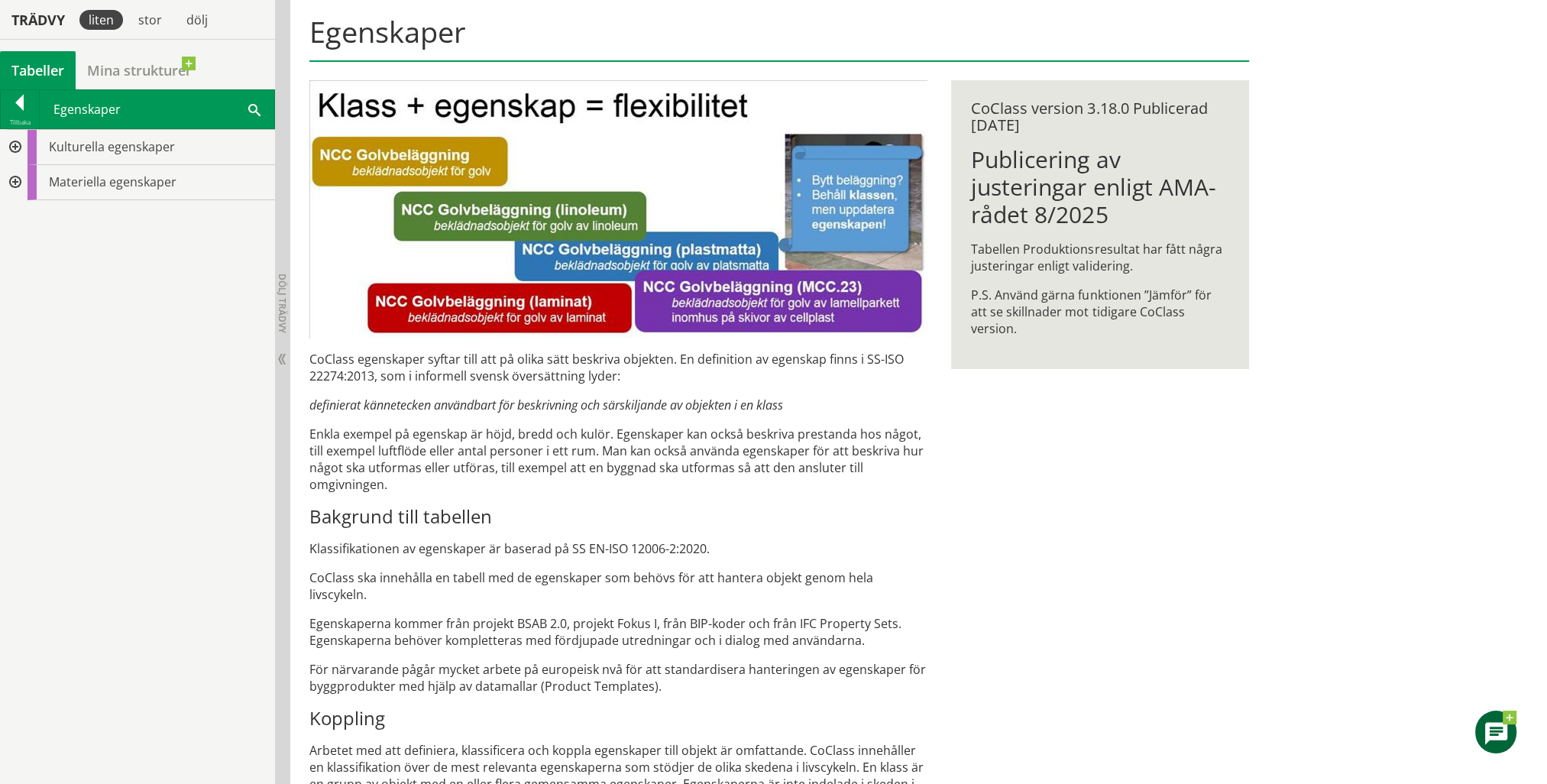
drag, startPoint x: 405, startPoint y: 564, endPoint x: 586, endPoint y: 631, distance: 193.0
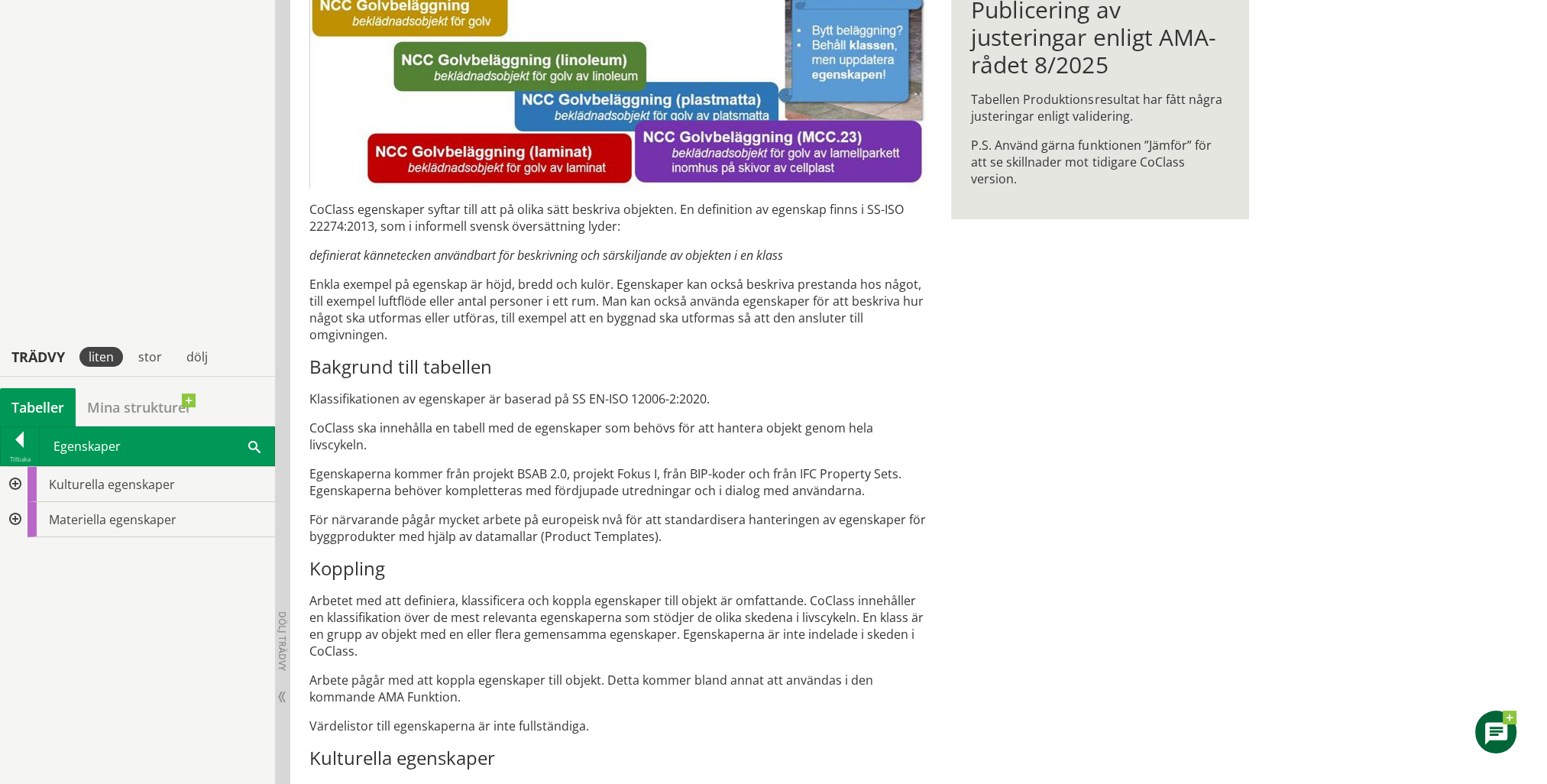
scroll to position [0, 0]
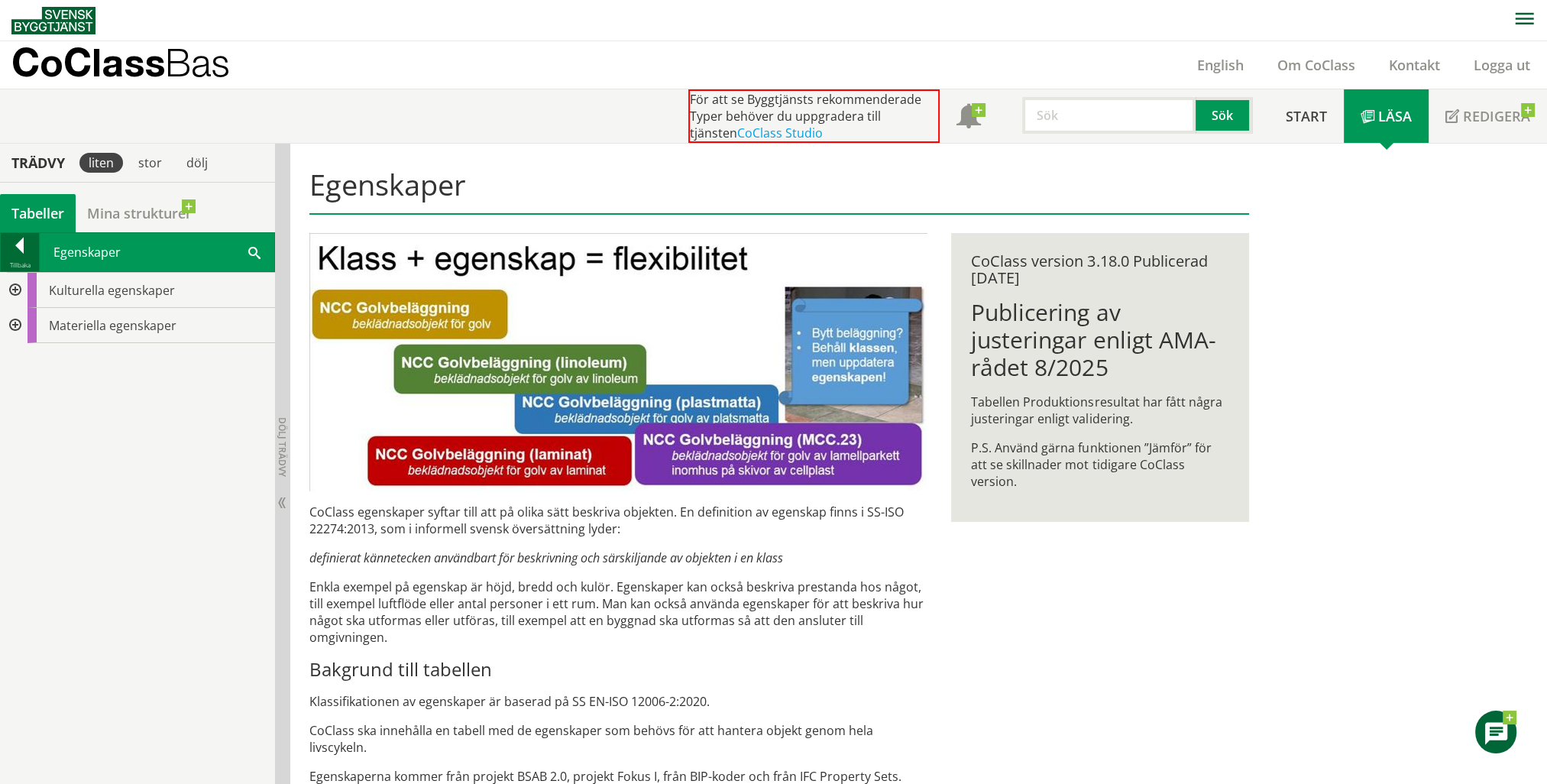
click at [20, 243] on div at bounding box center [20, 248] width 38 height 21
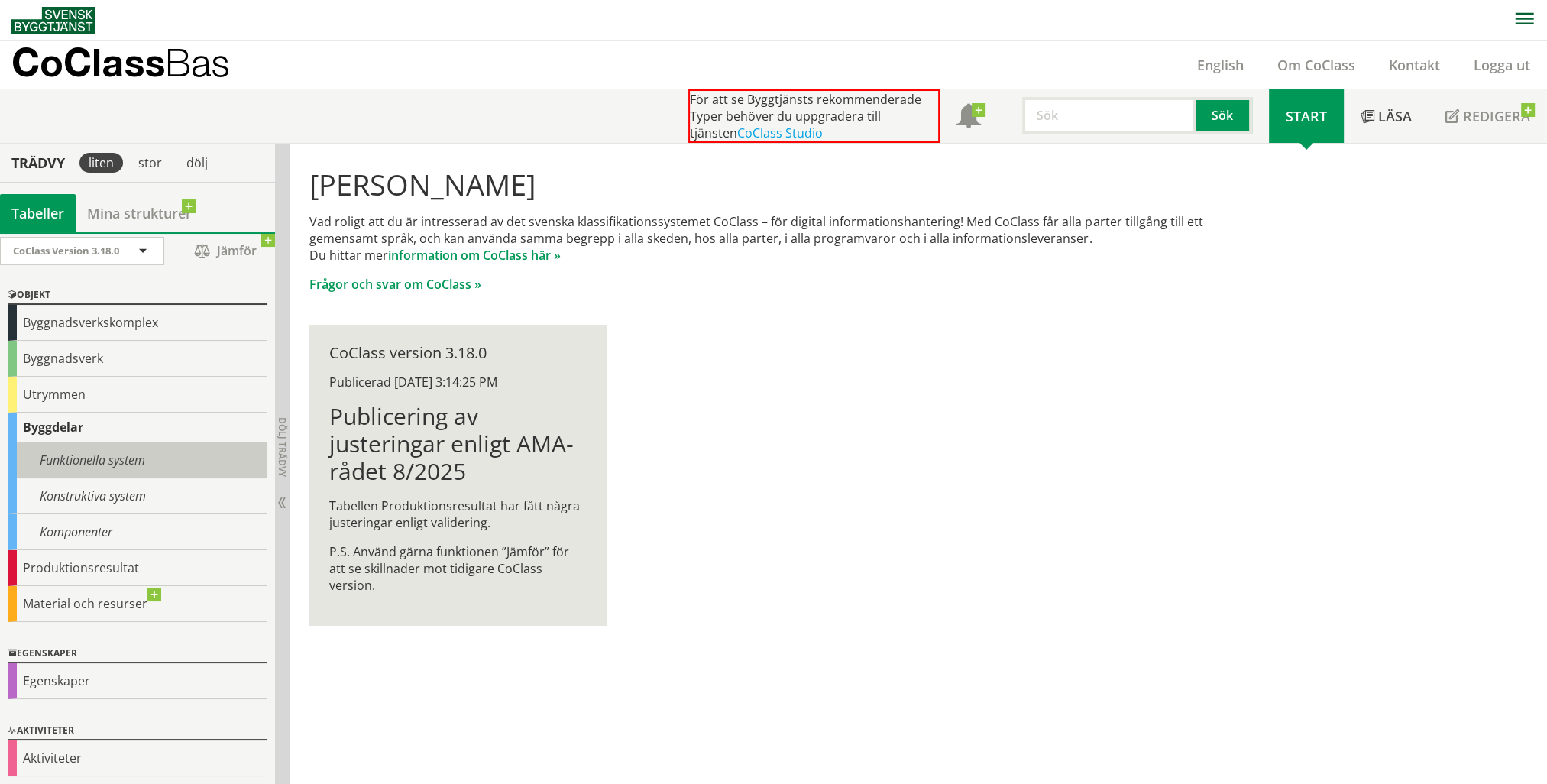
click at [82, 461] on div "Funktionella system" at bounding box center [137, 460] width 260 height 36
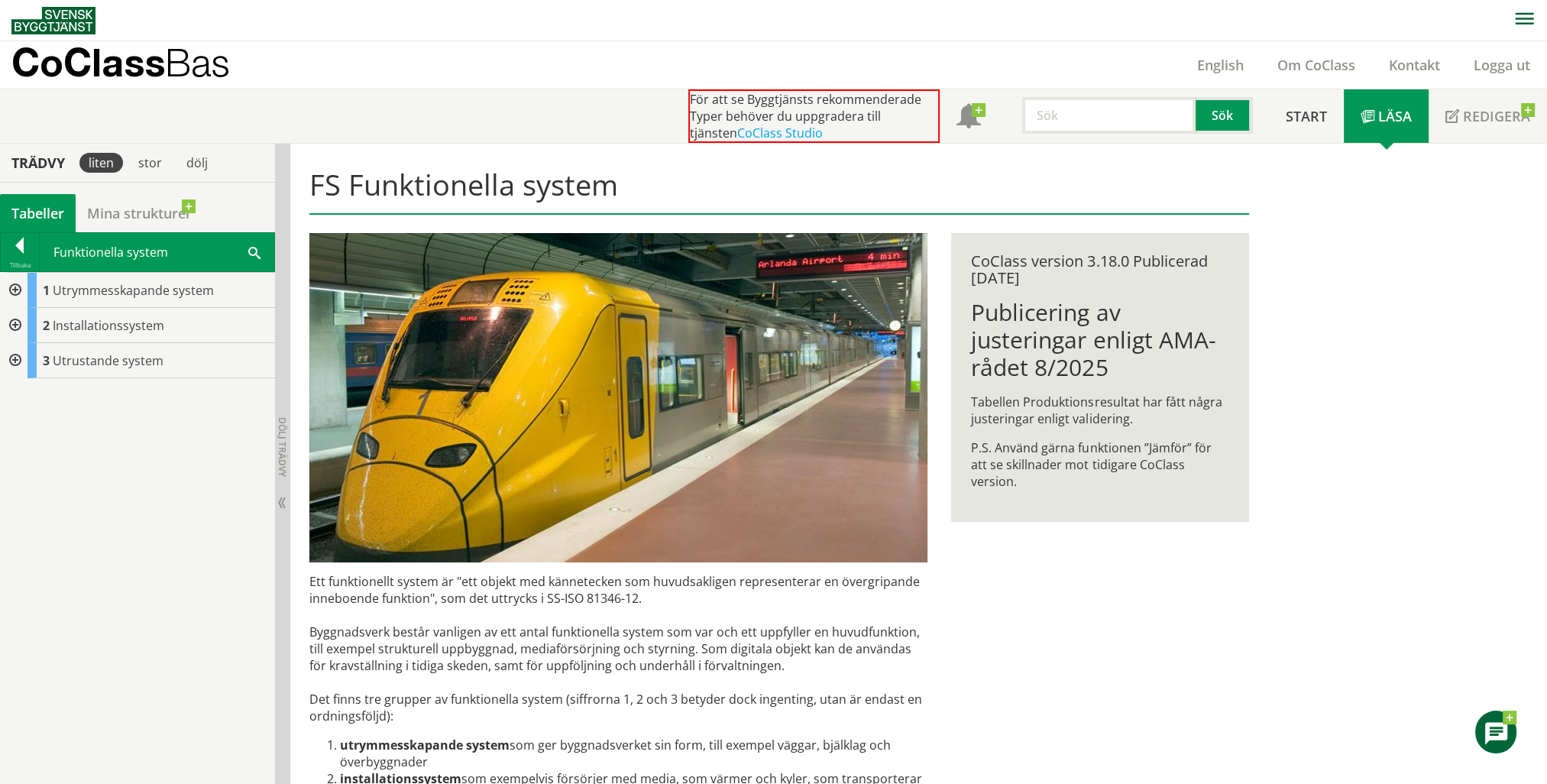
click at [11, 327] on div at bounding box center [14, 325] width 27 height 35
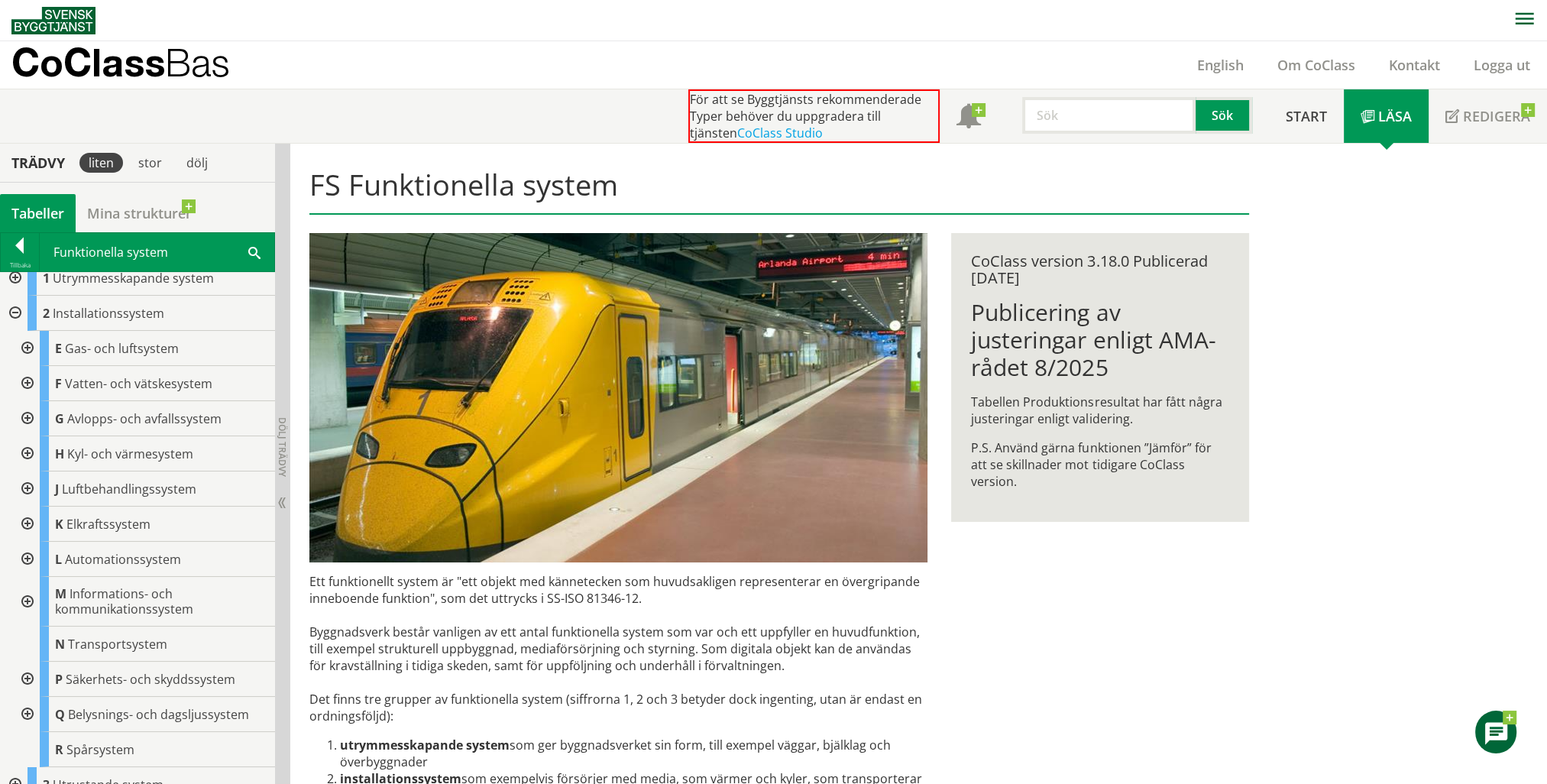
scroll to position [29, 0]
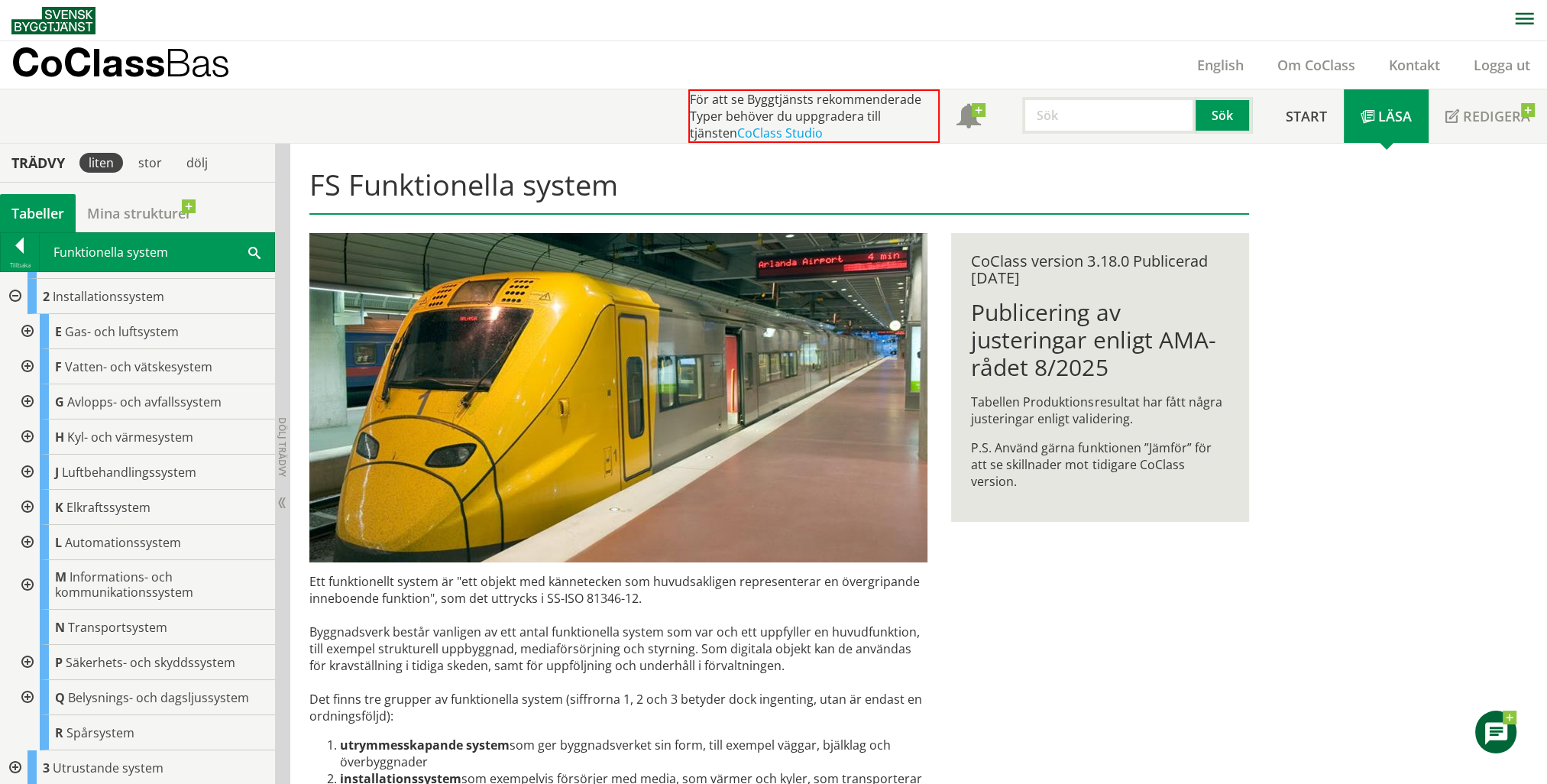
click at [27, 471] on div at bounding box center [26, 471] width 27 height 35
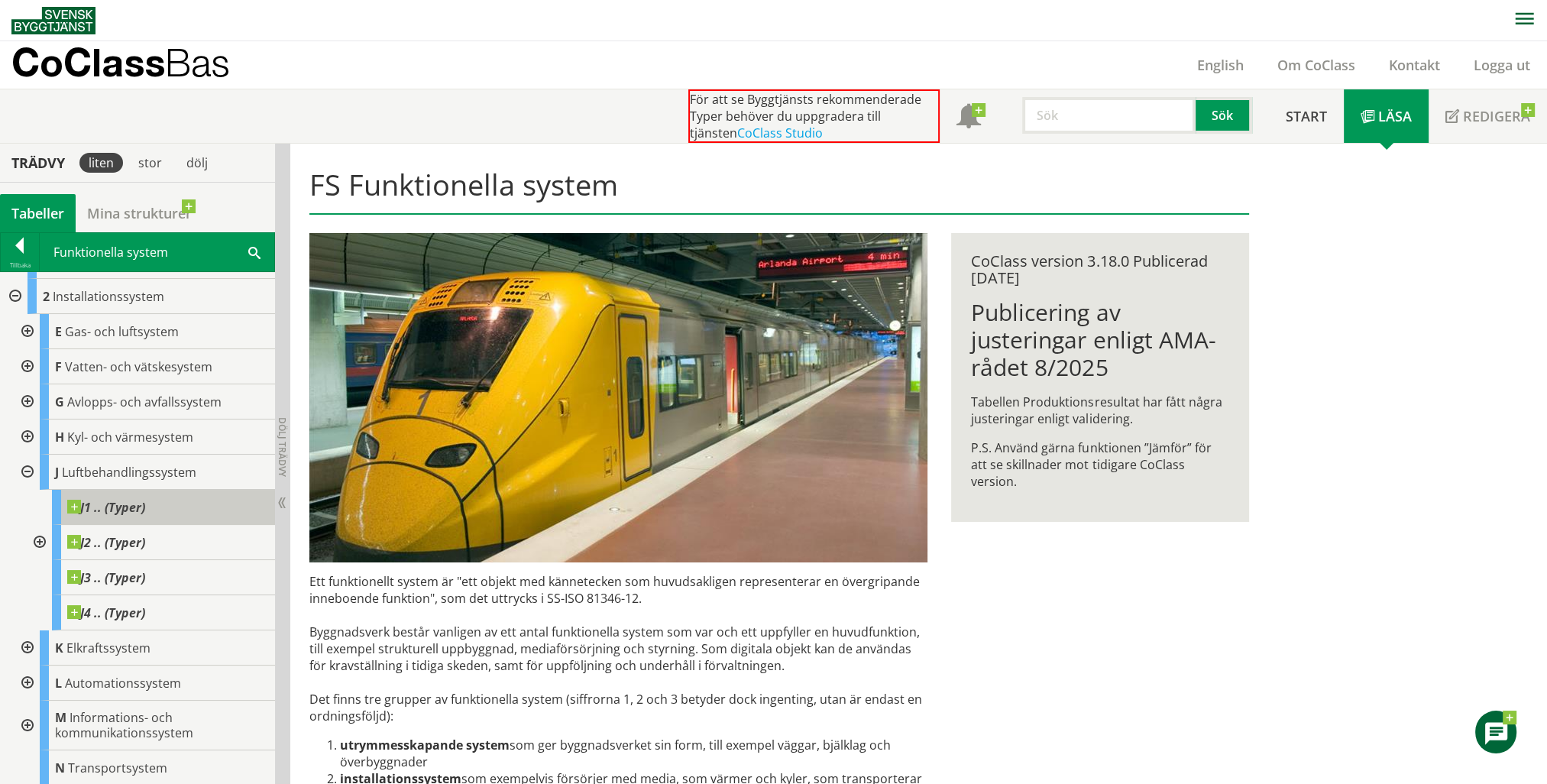
click at [145, 499] on span at bounding box center [145, 499] width 0 height 0
click at [37, 542] on div at bounding box center [38, 542] width 27 height 35
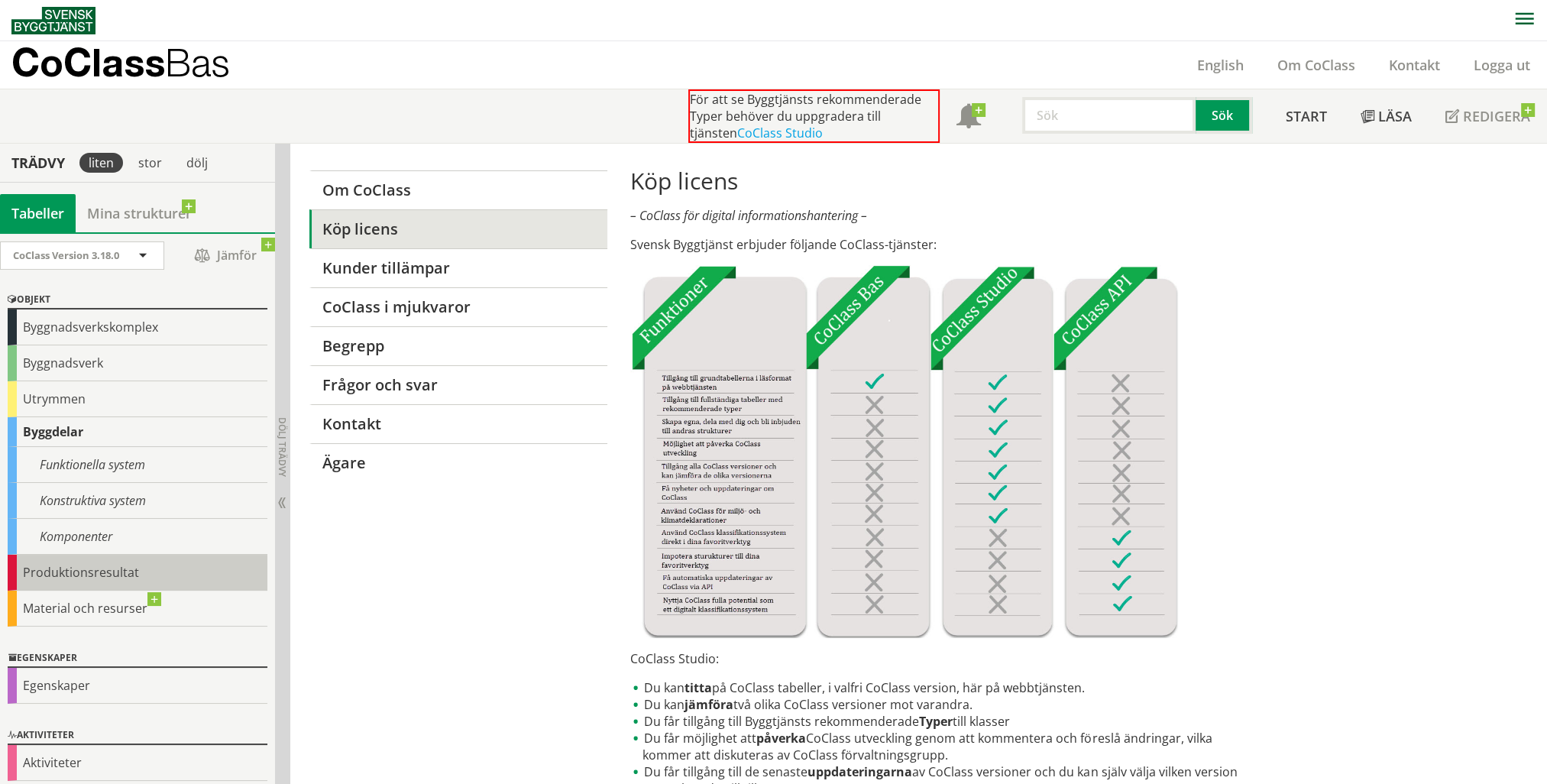
click at [45, 572] on div "Produktionsresultat" at bounding box center [137, 573] width 260 height 36
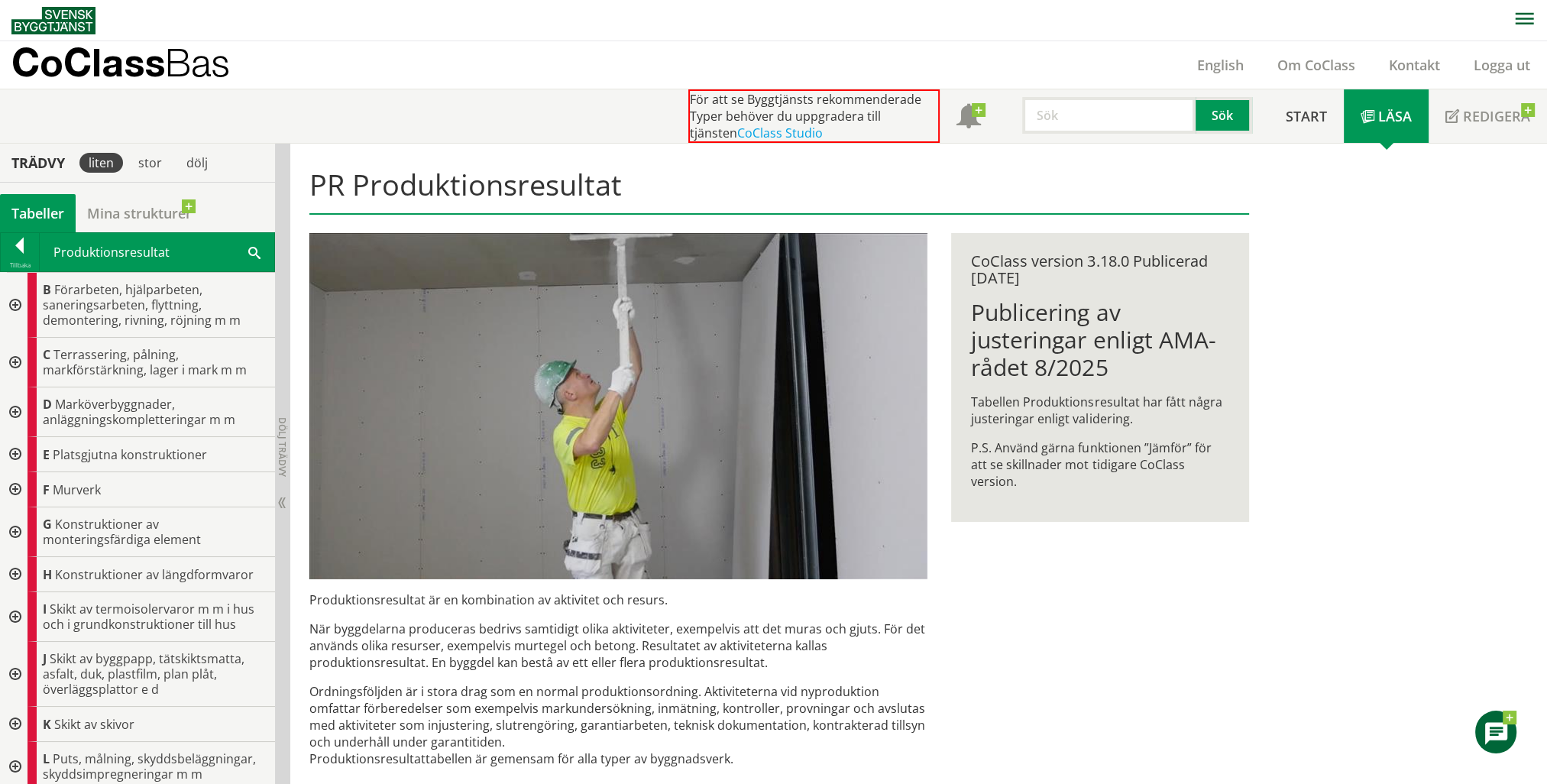
click at [14, 301] on div at bounding box center [14, 305] width 27 height 65
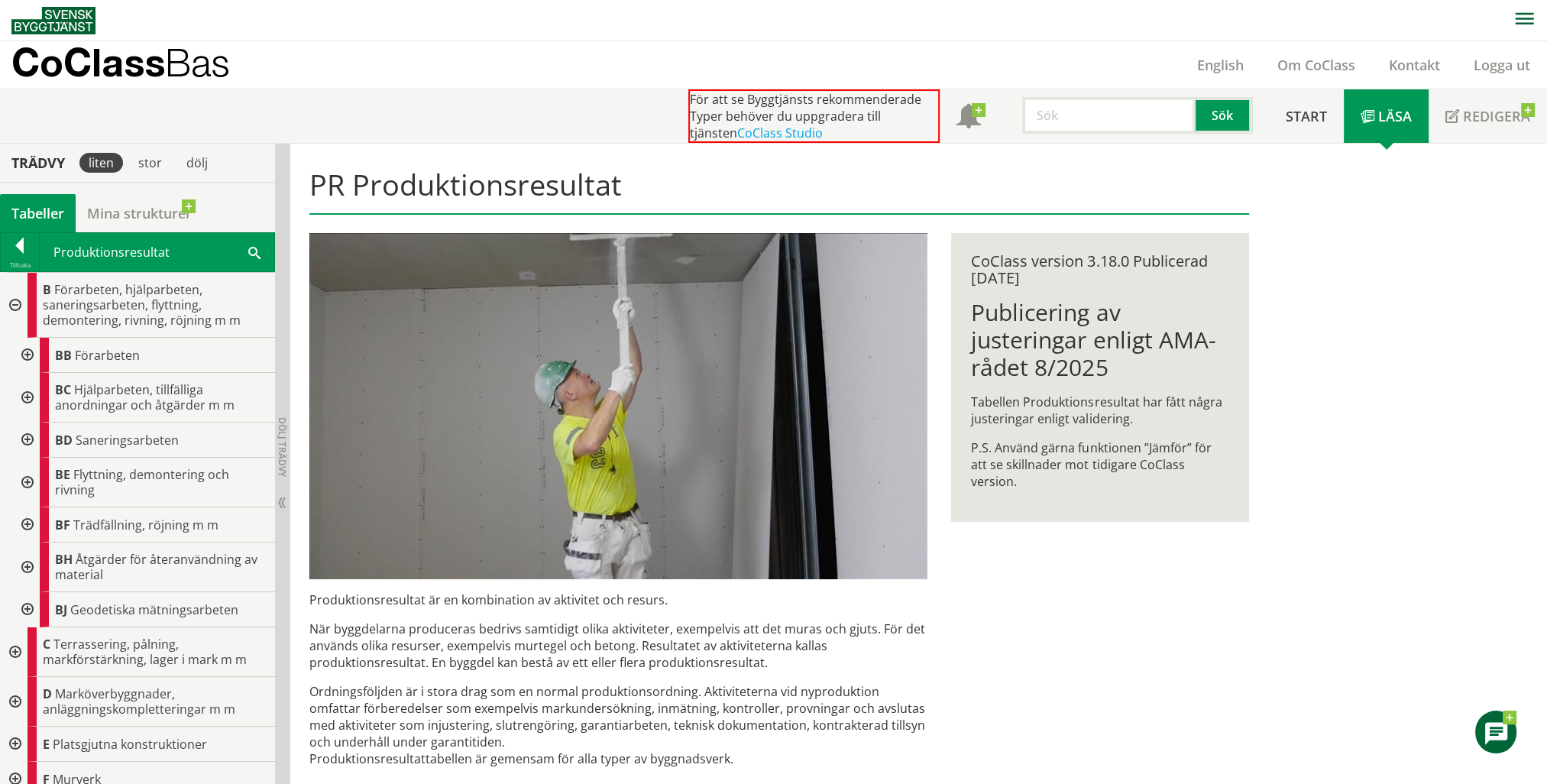
click at [26, 484] on div at bounding box center [26, 482] width 27 height 49
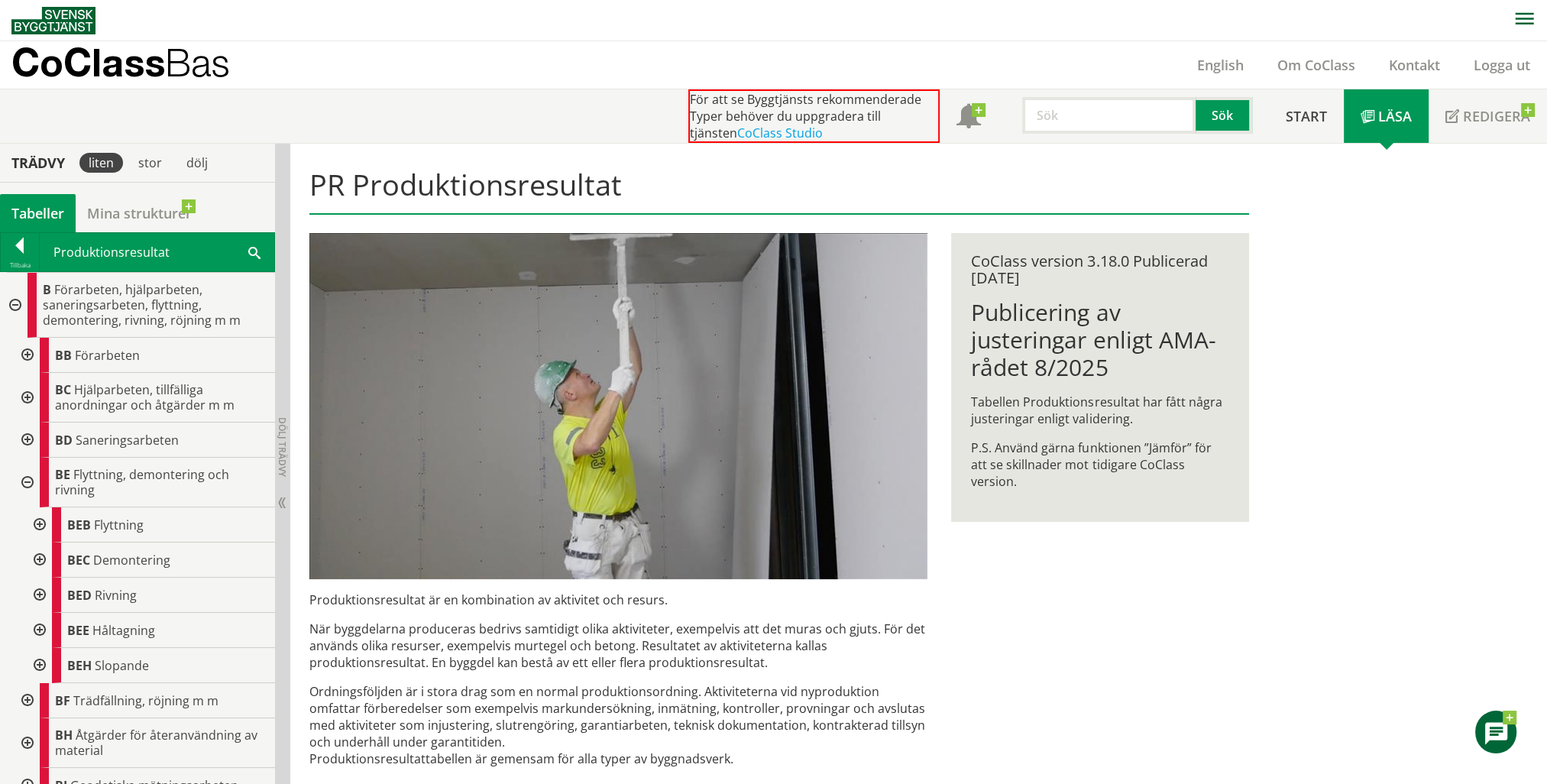
click at [43, 524] on div at bounding box center [38, 524] width 27 height 35
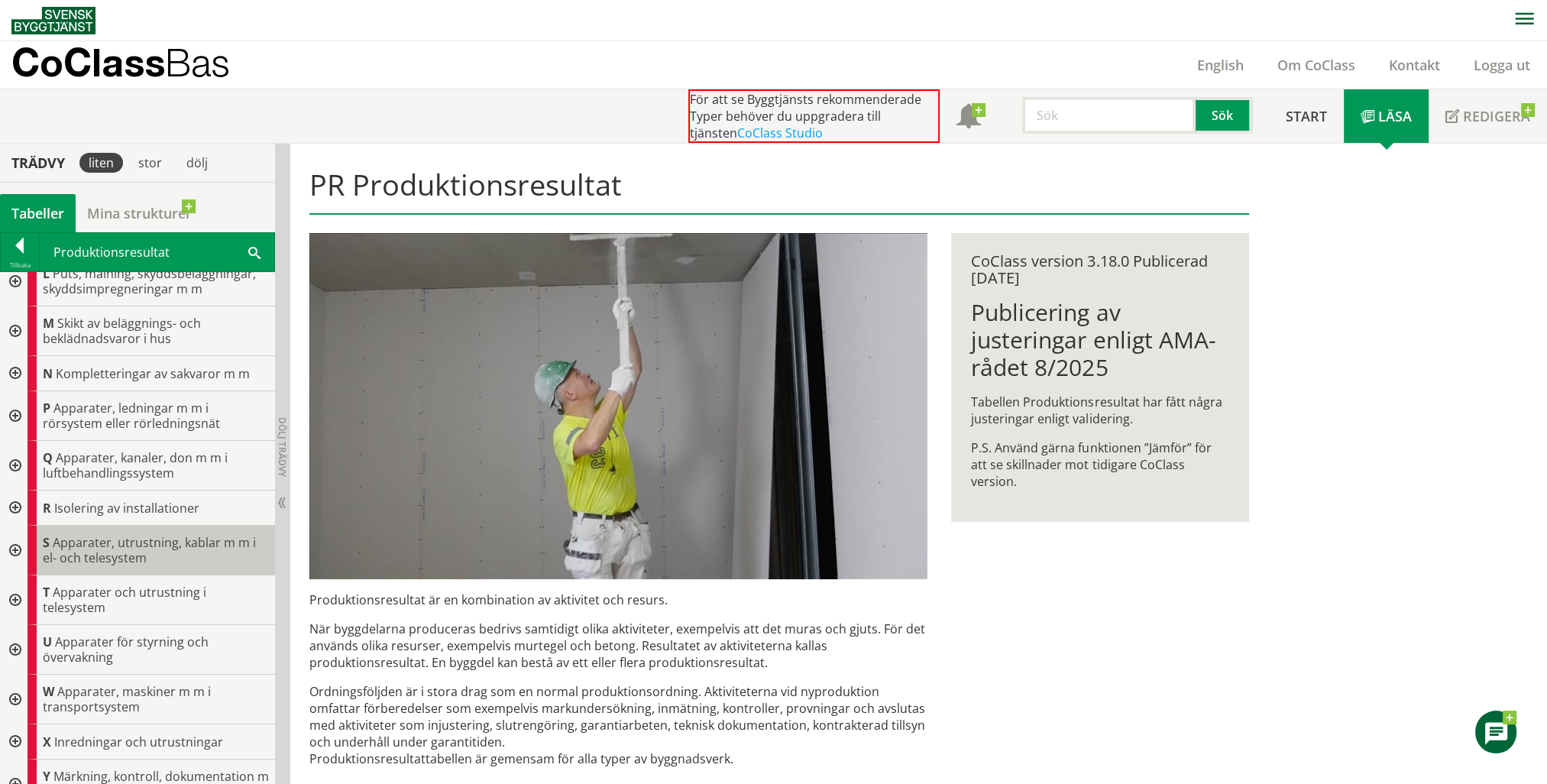
scroll to position [1213, 0]
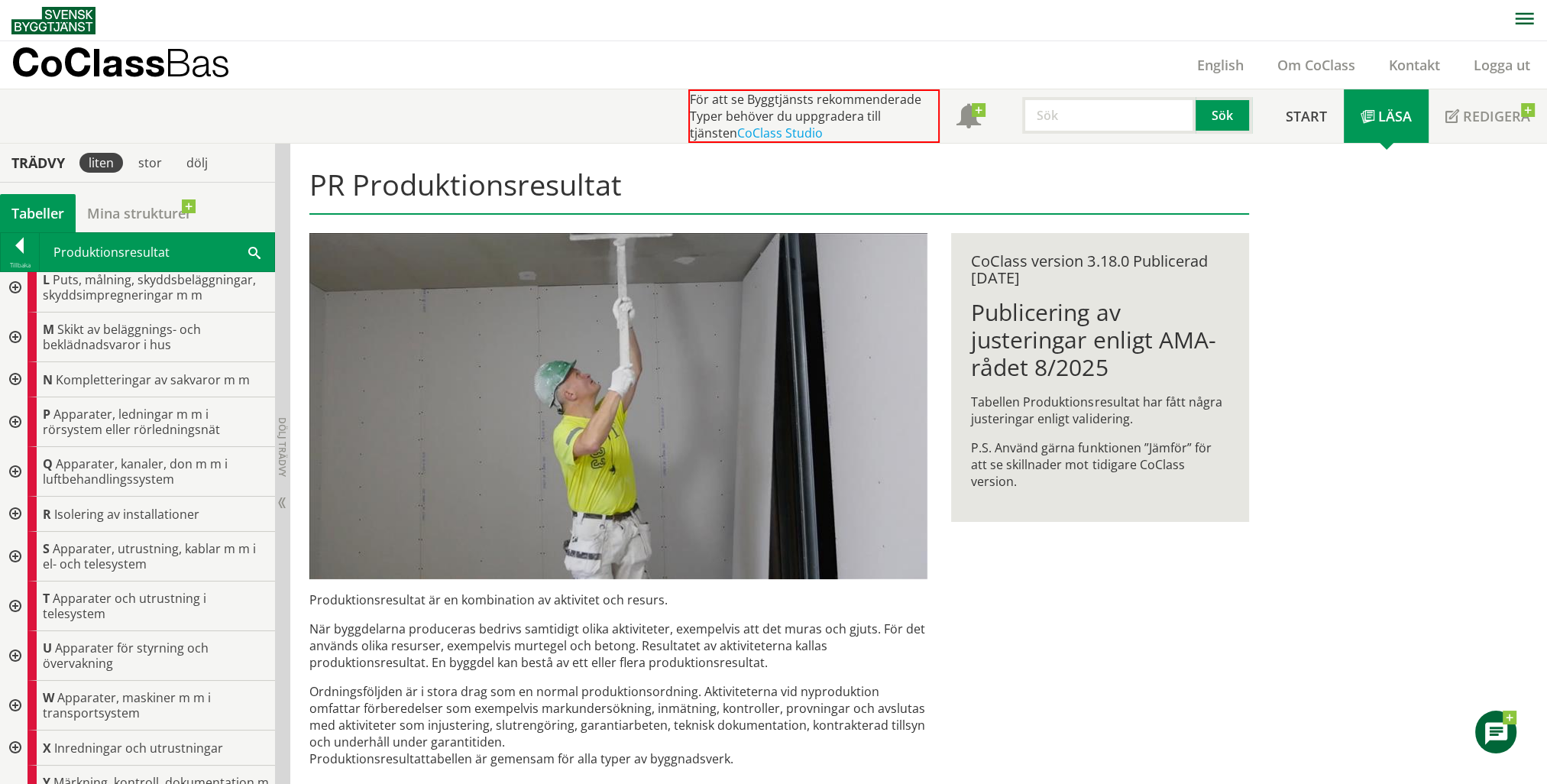
click at [21, 649] on div at bounding box center [14, 655] width 27 height 49
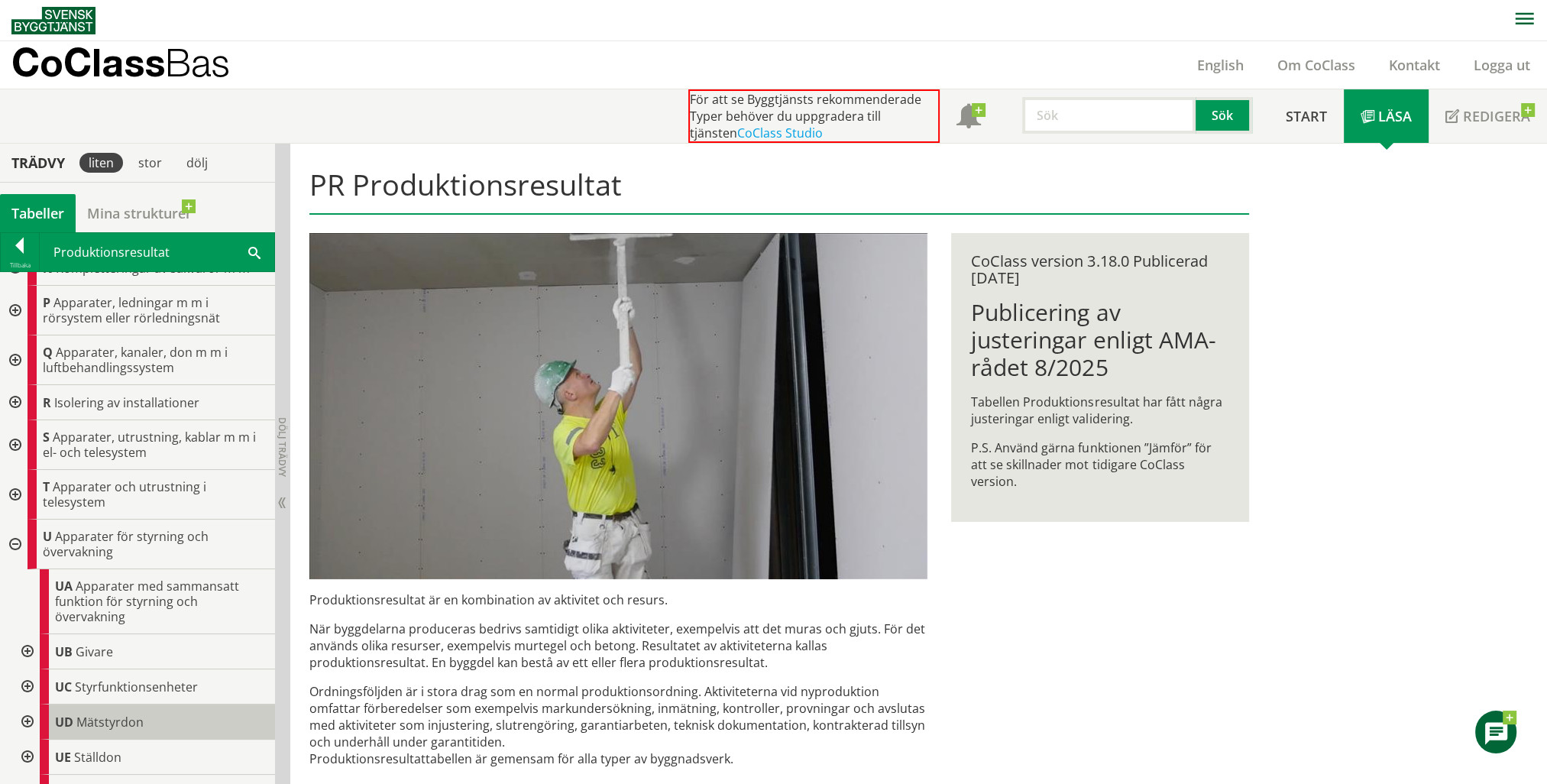
scroll to position [1442, 0]
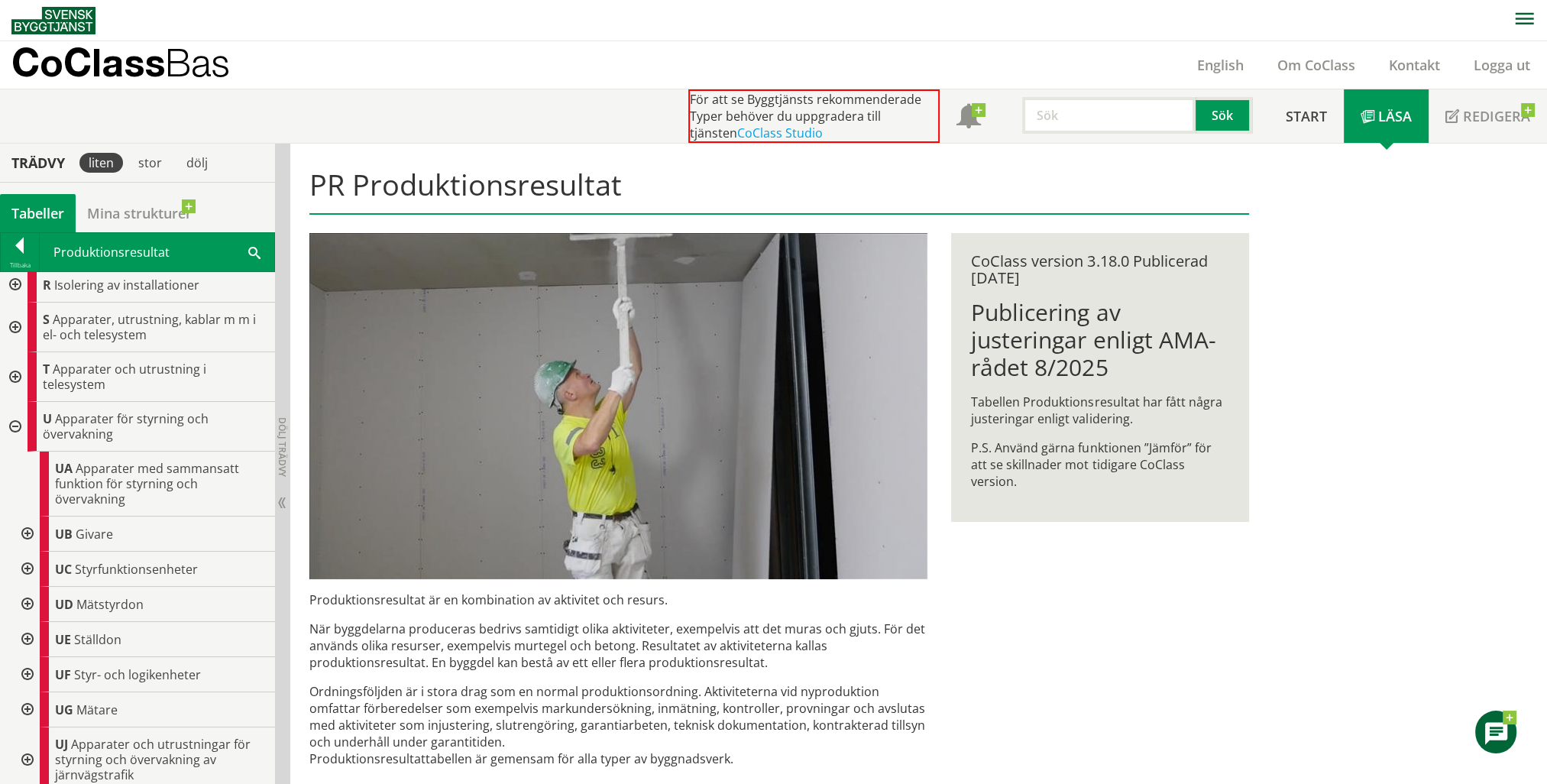
click at [27, 637] on div at bounding box center [26, 639] width 27 height 35
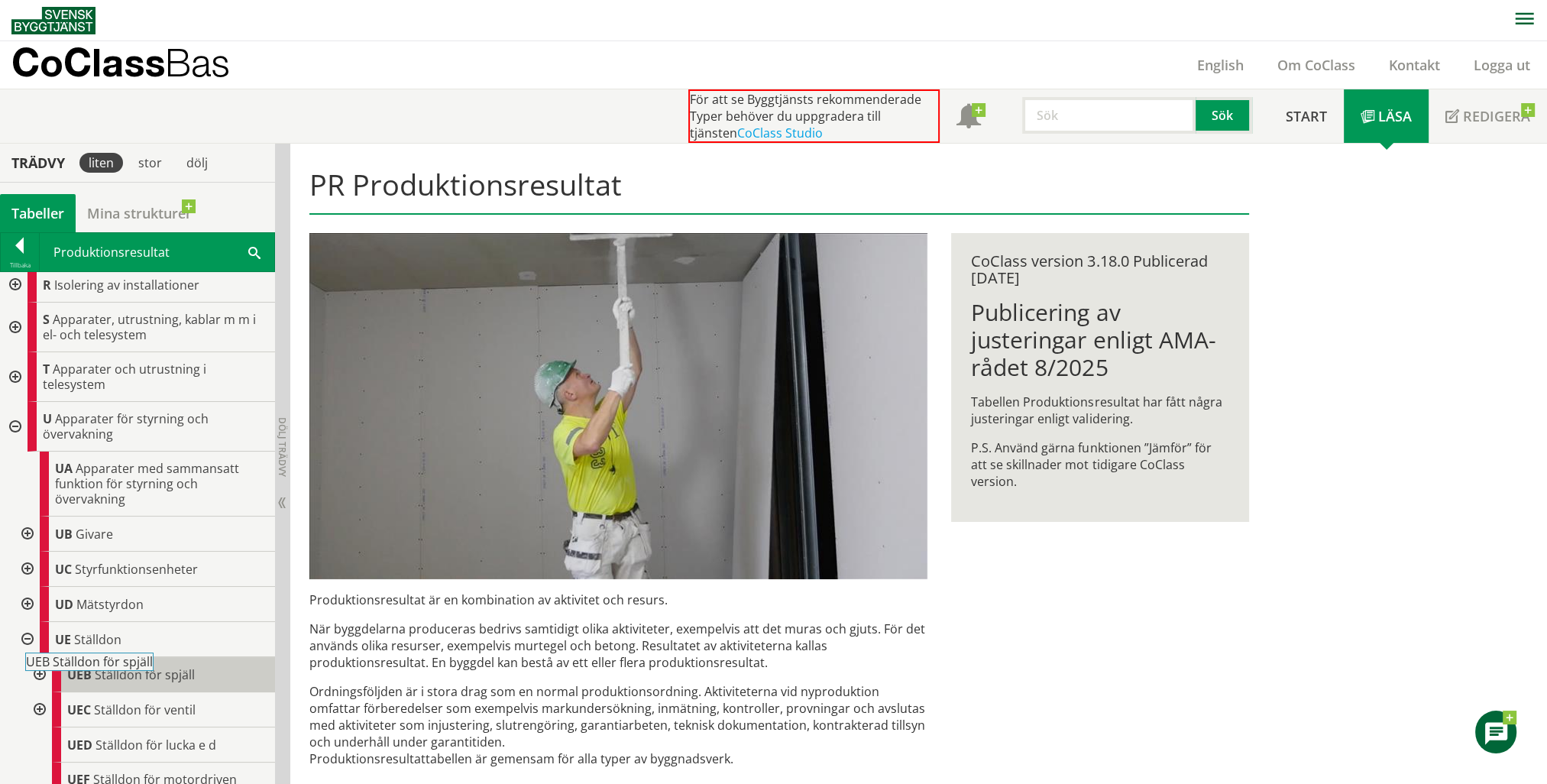
click at [100, 668] on body "AMA AMA Beskrivningsverktyg AMA Funktion BSAB Bygginfo Byggjura Byggkatalogen B…" at bounding box center [773, 392] width 1547 height 784
